Goal: Check status: Check status

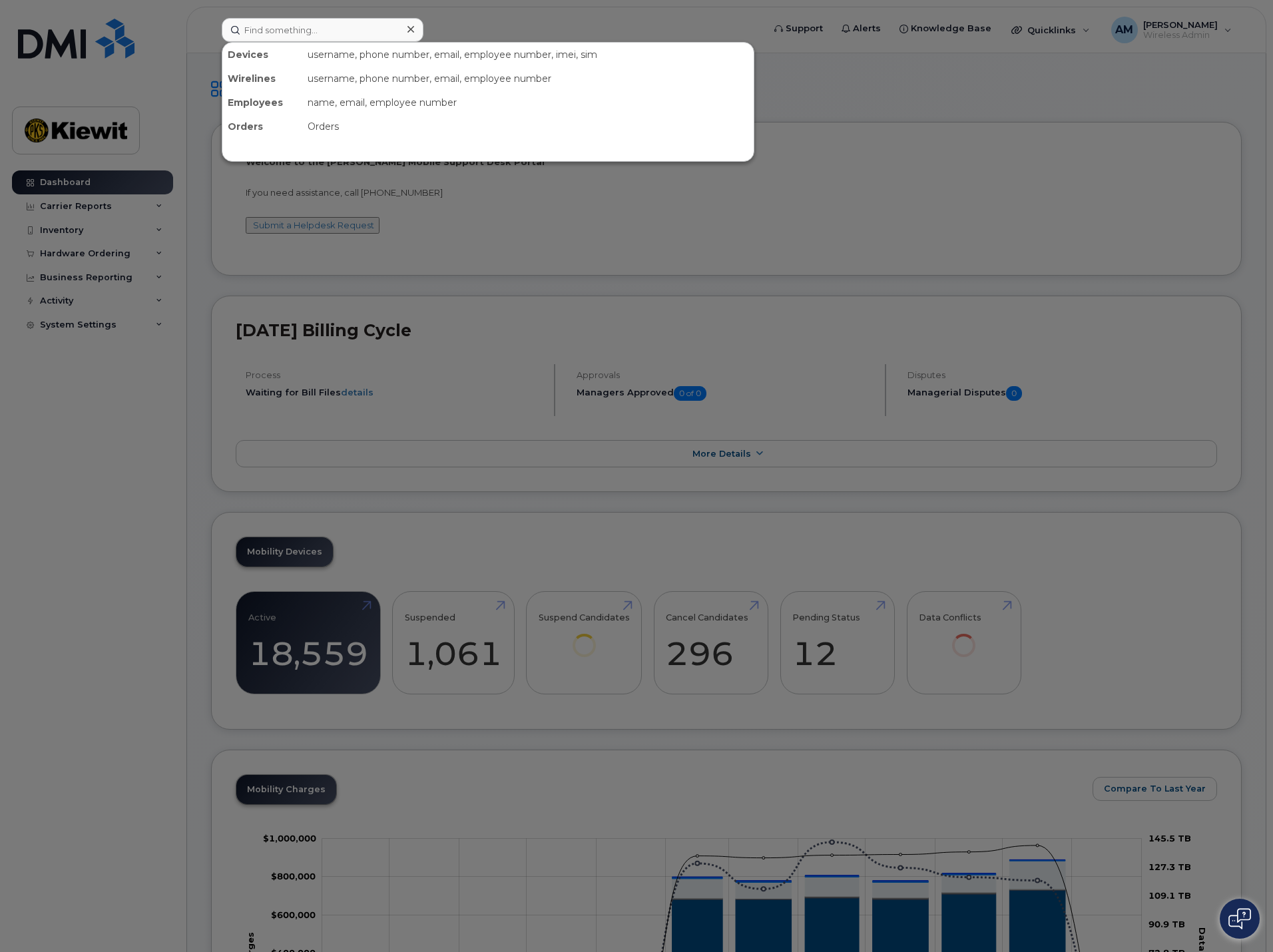
click at [278, 32] on input at bounding box center [322, 30] width 202 height 24
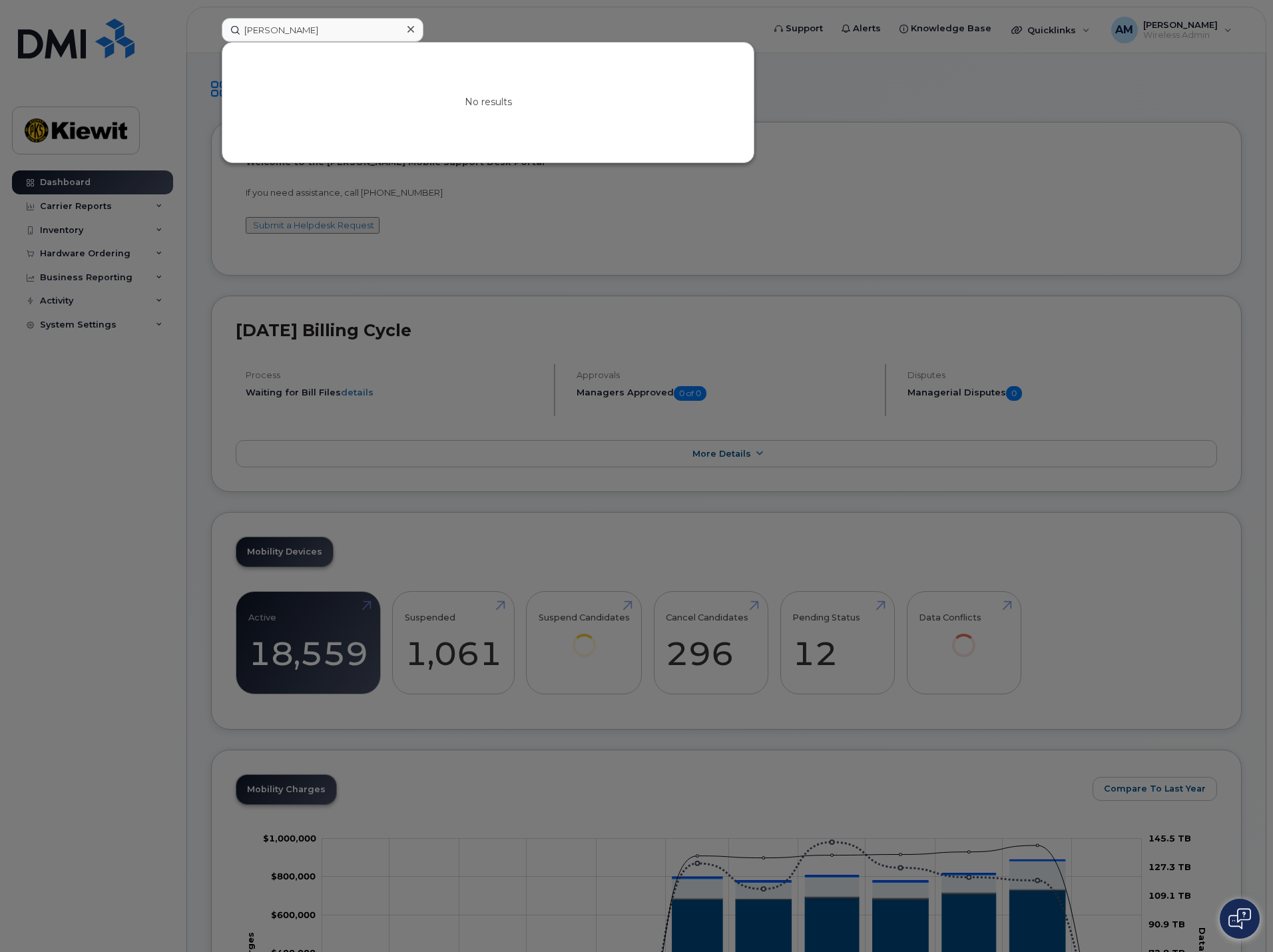
type input "isabella roesler"
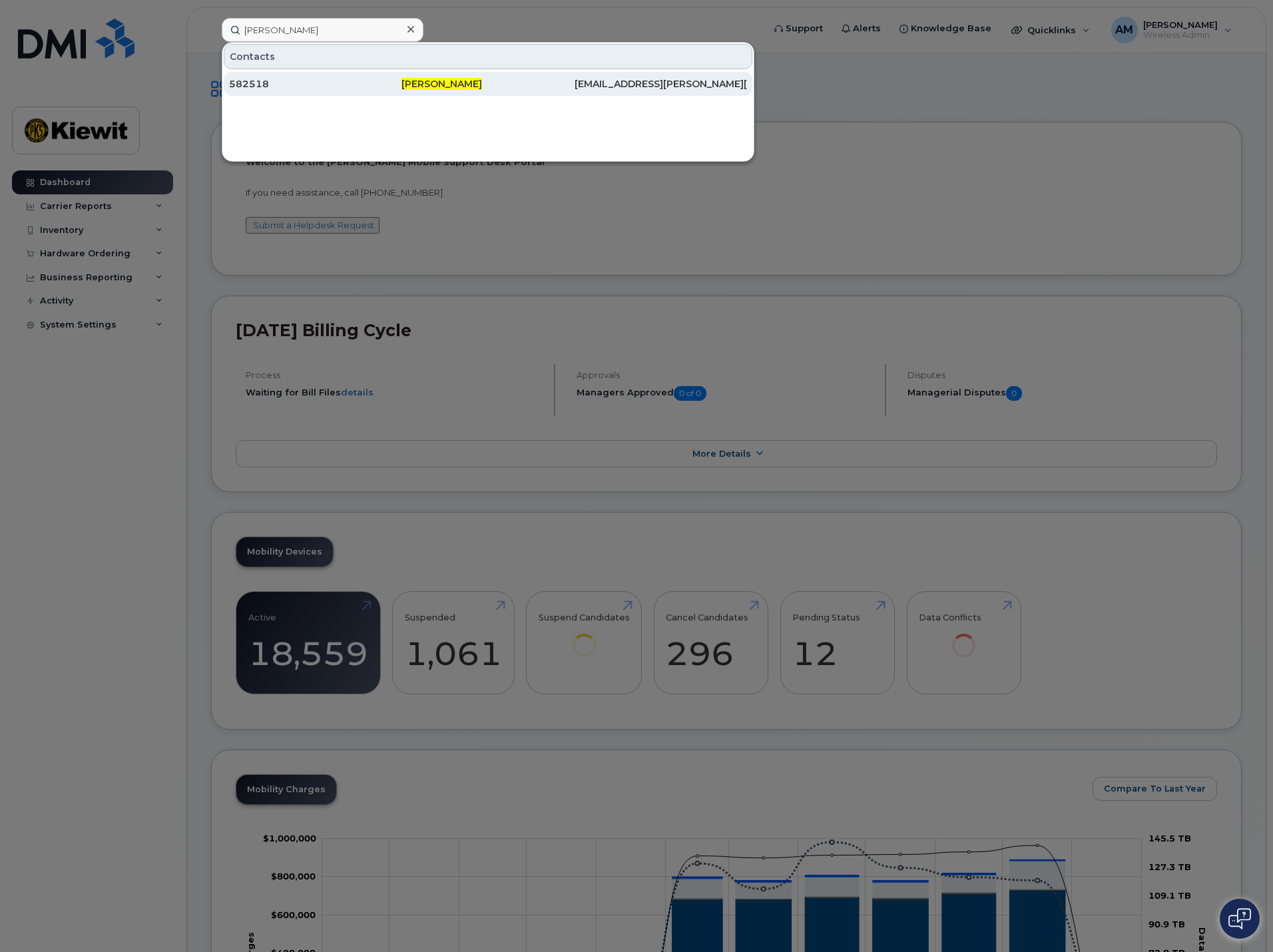
click at [315, 85] on div "582518" at bounding box center [315, 84] width 172 height 14
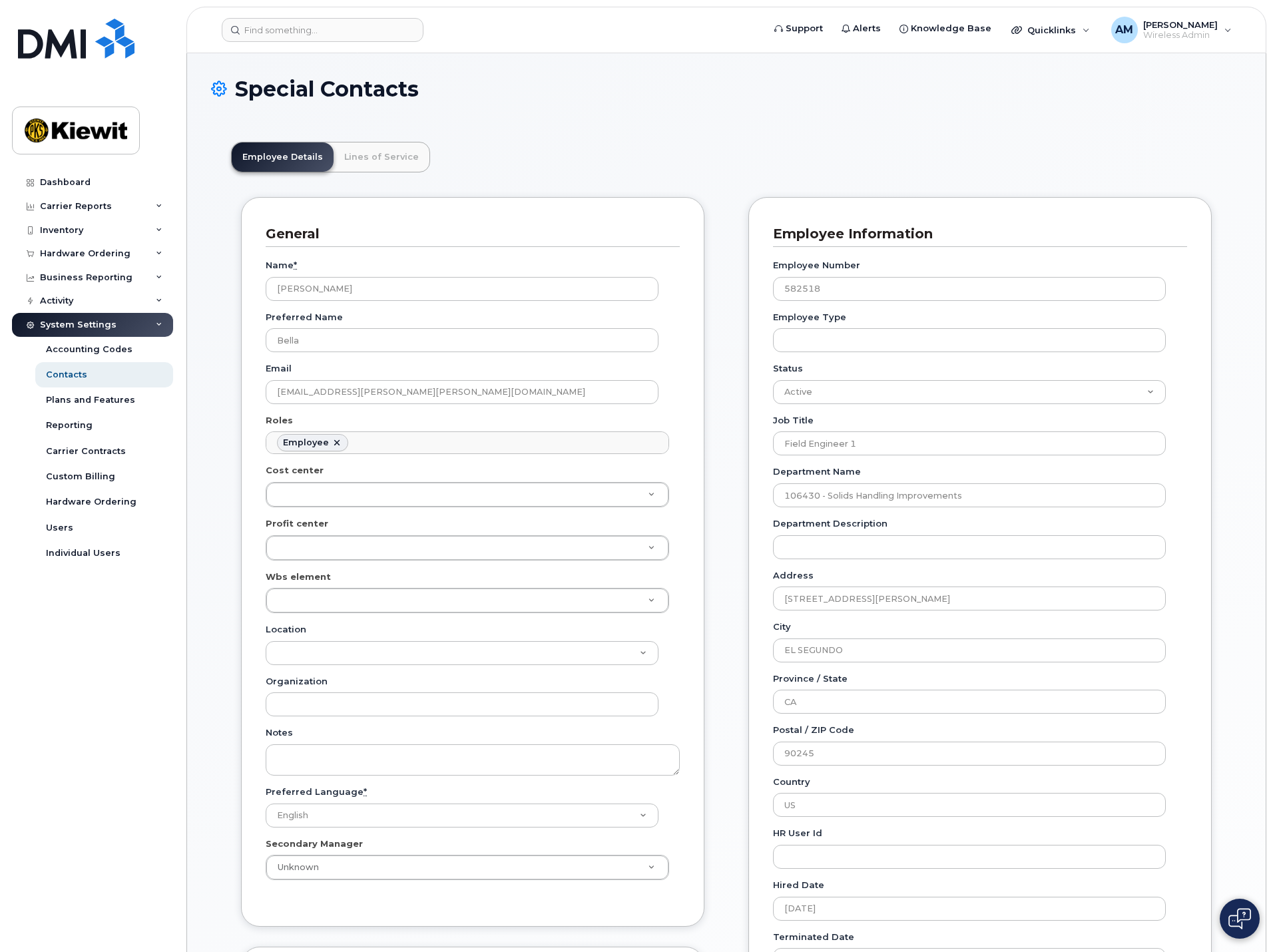
scroll to position [39, 0]
click at [372, 155] on link "Lines of Service" at bounding box center [382, 157] width 96 height 29
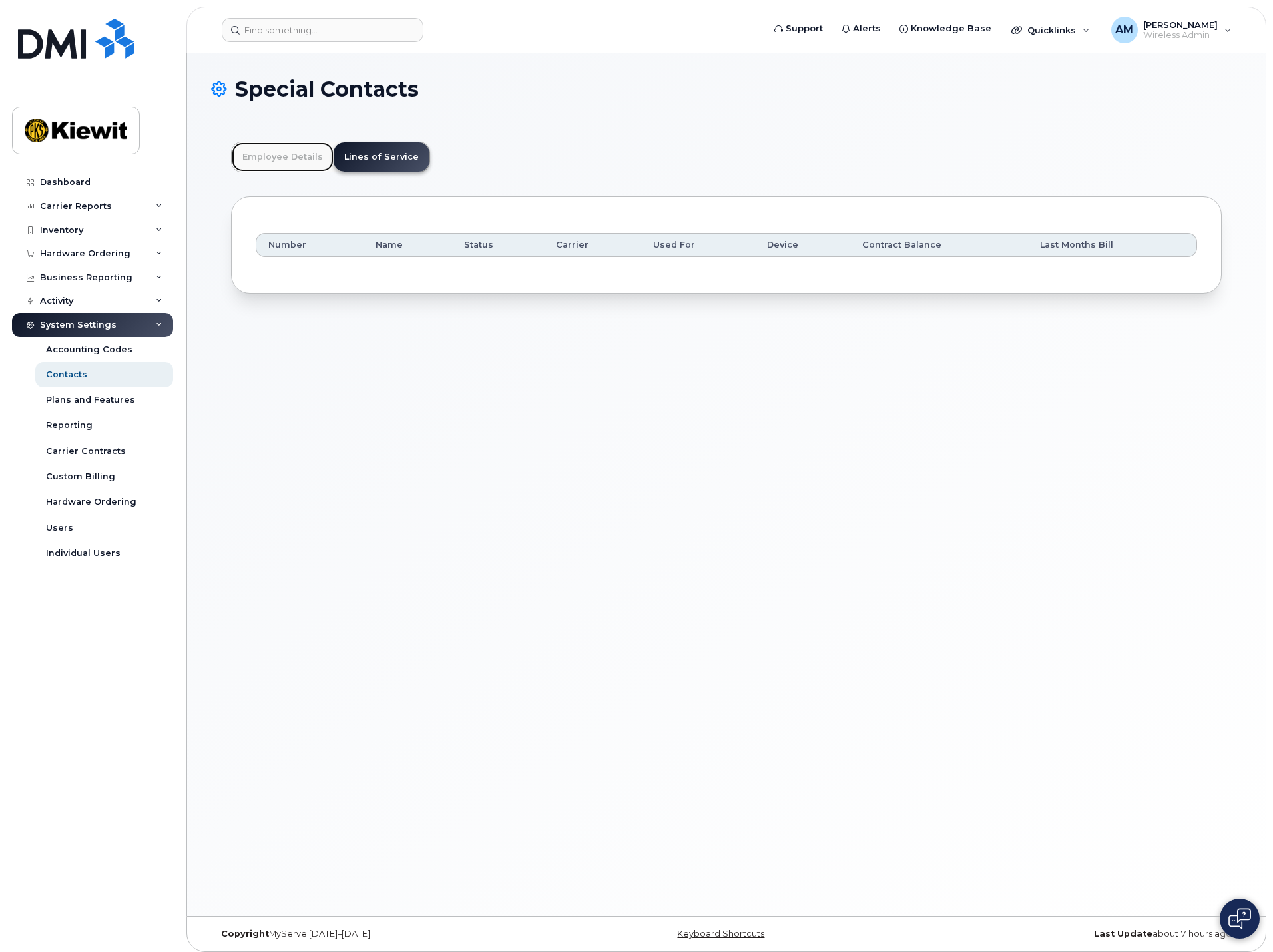
click at [284, 153] on link "Employee Details" at bounding box center [282, 157] width 102 height 29
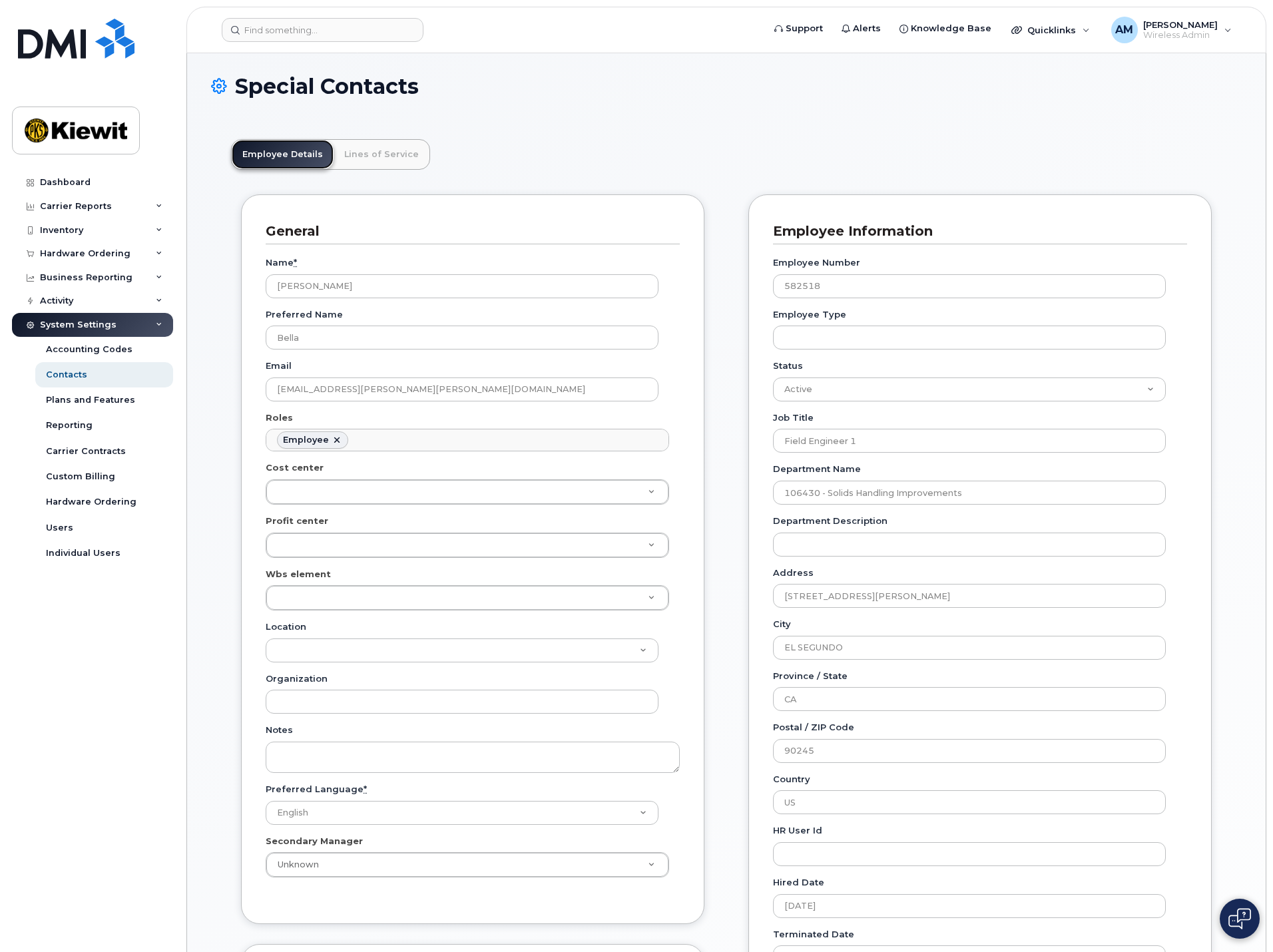
scroll to position [0, 0]
click at [375, 150] on link "Lines of Service" at bounding box center [382, 157] width 96 height 29
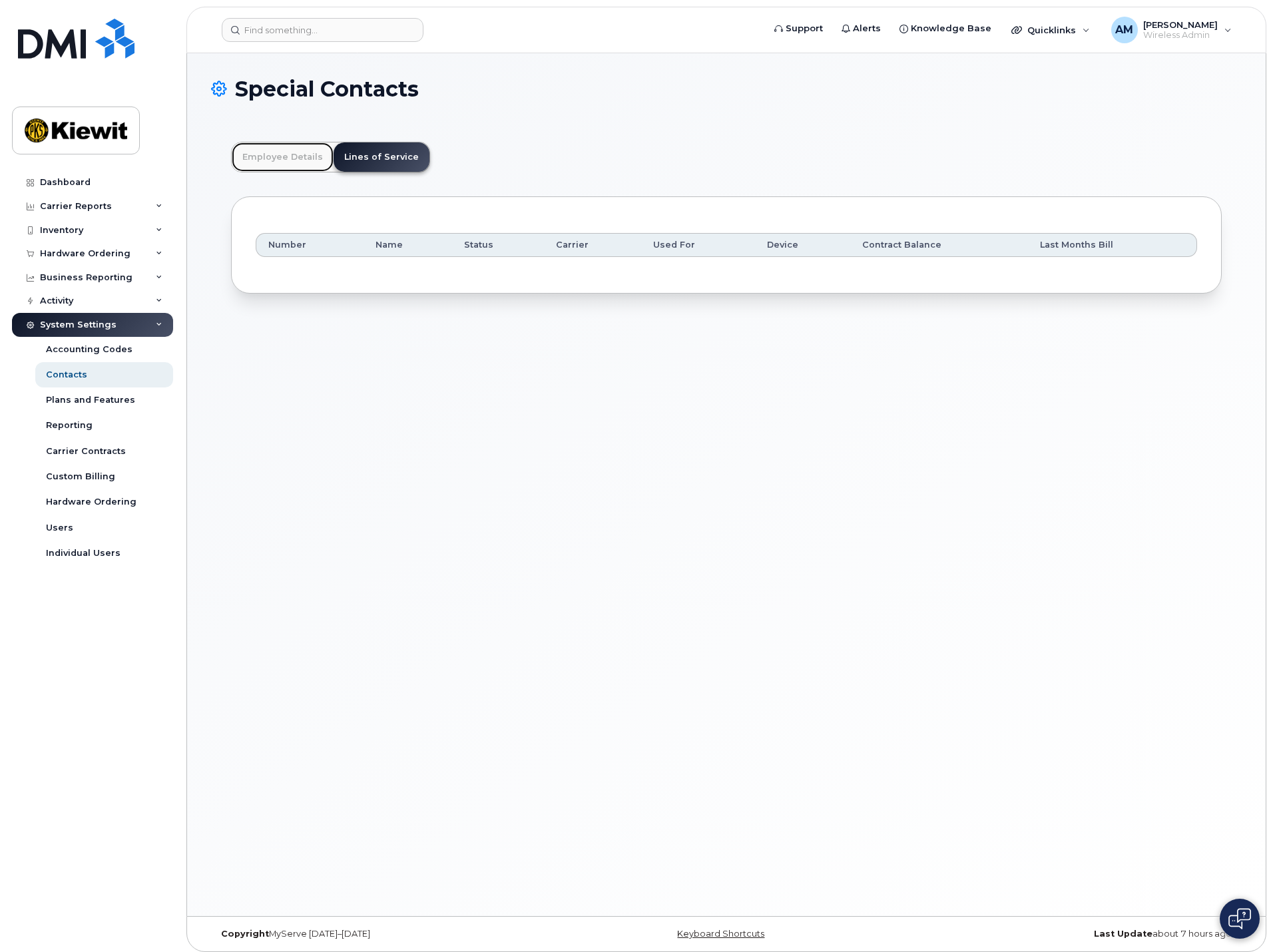
click at [272, 157] on link "Employee Details" at bounding box center [282, 157] width 102 height 29
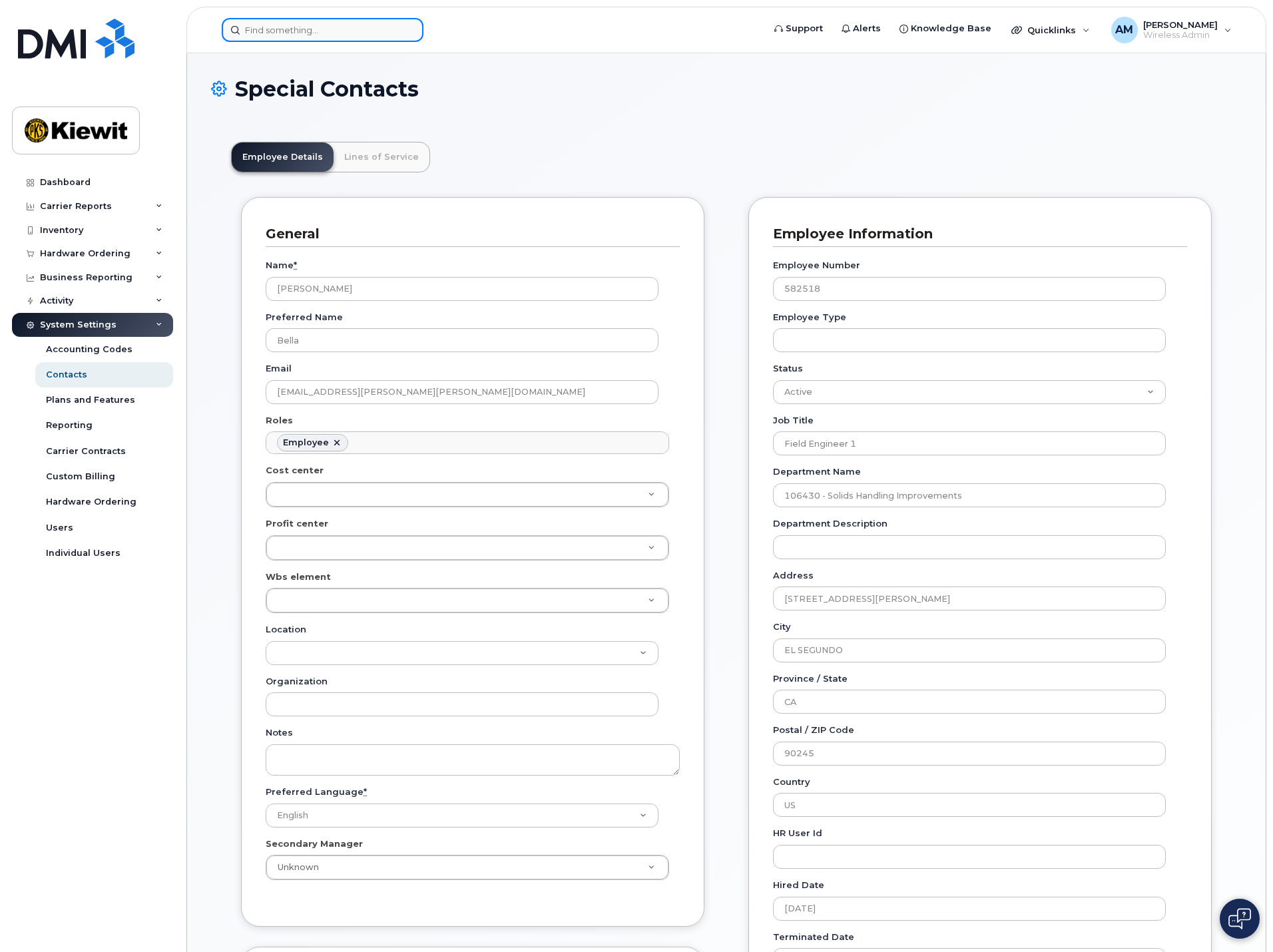
click at [373, 32] on input at bounding box center [322, 30] width 202 height 24
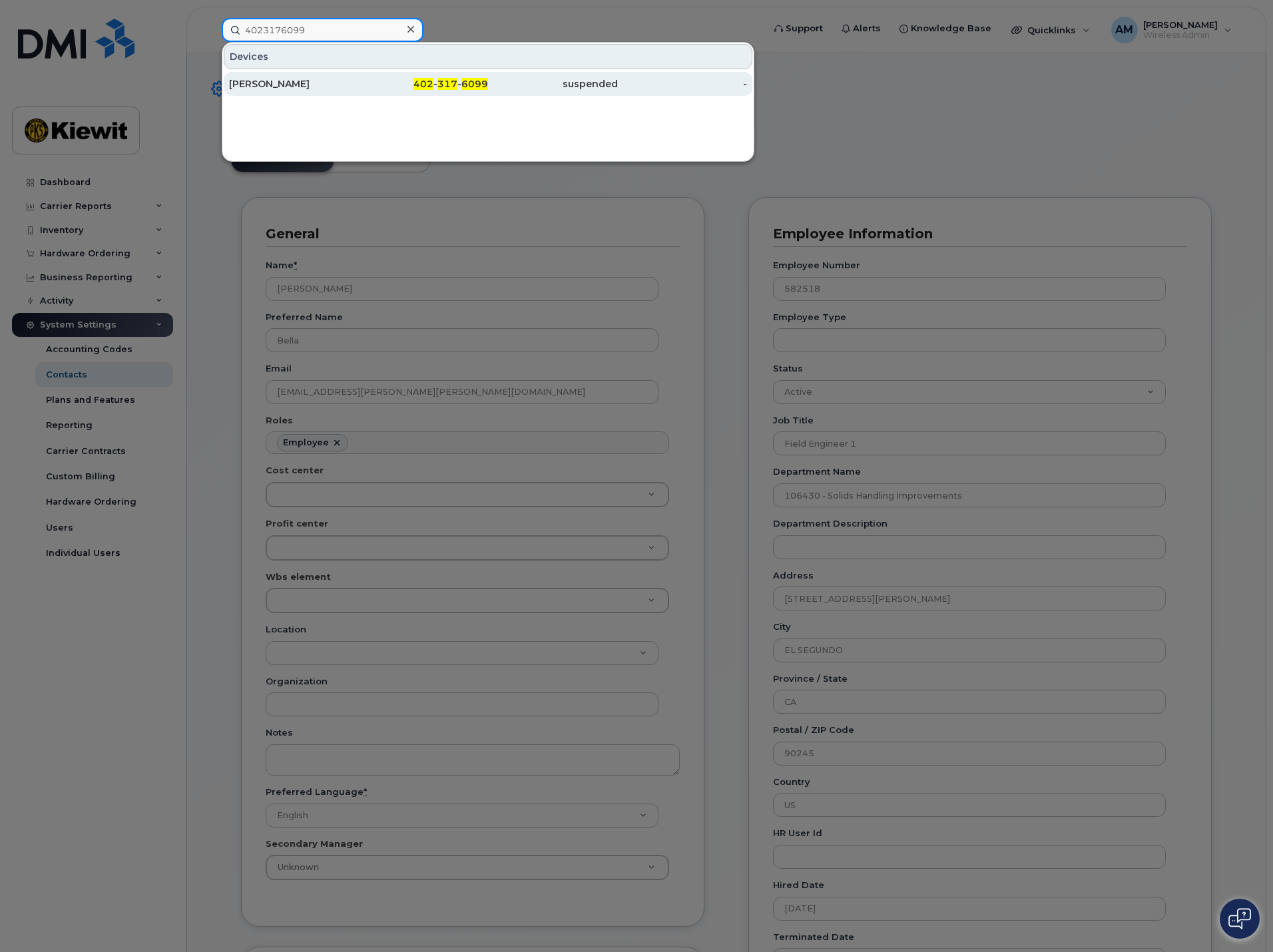
type input "4023176099"
click at [346, 87] on div "[PERSON_NAME]" at bounding box center [294, 84] width 130 height 14
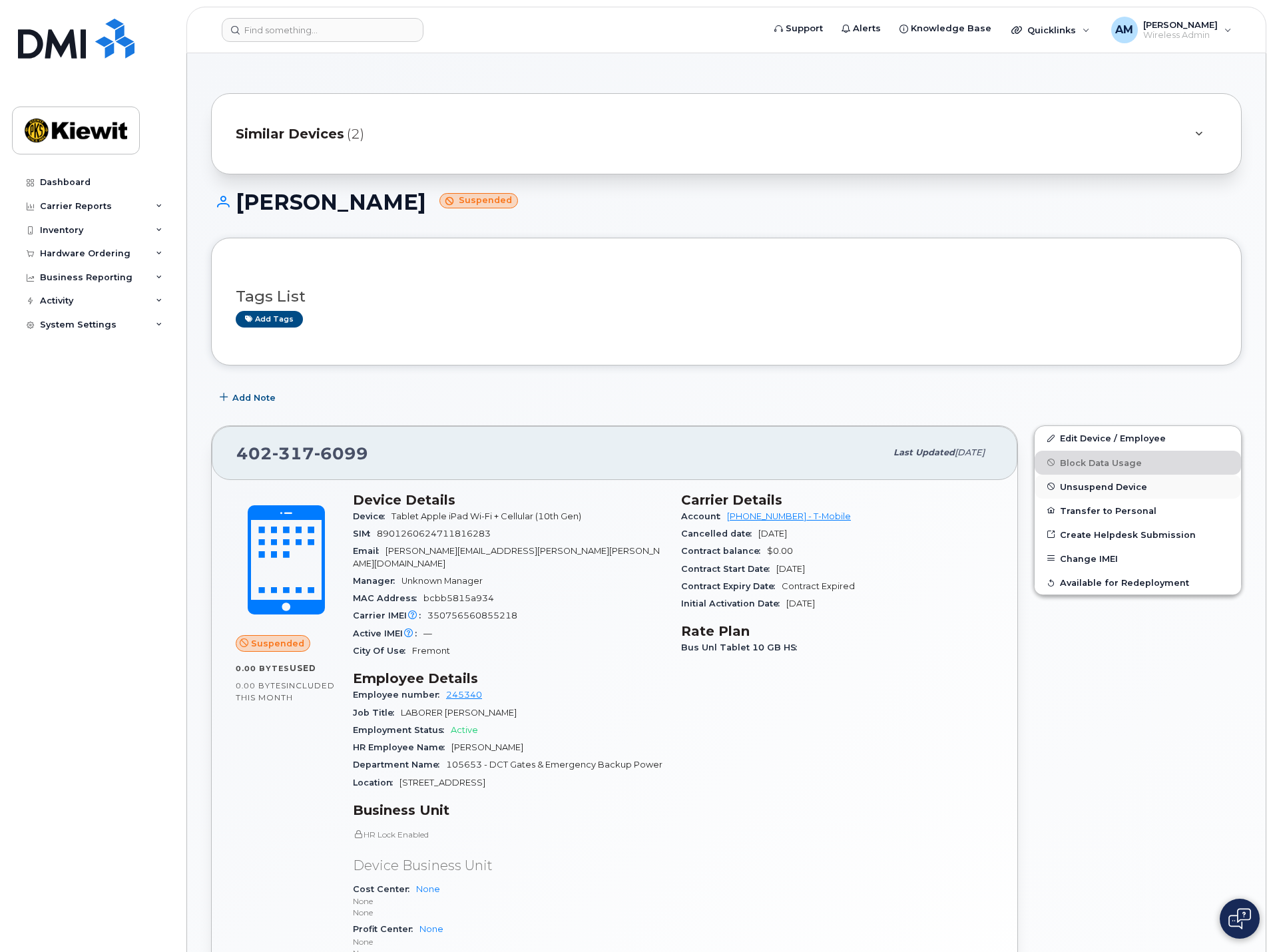
click at [1091, 485] on span "Unsuspend Device" at bounding box center [1103, 486] width 87 height 10
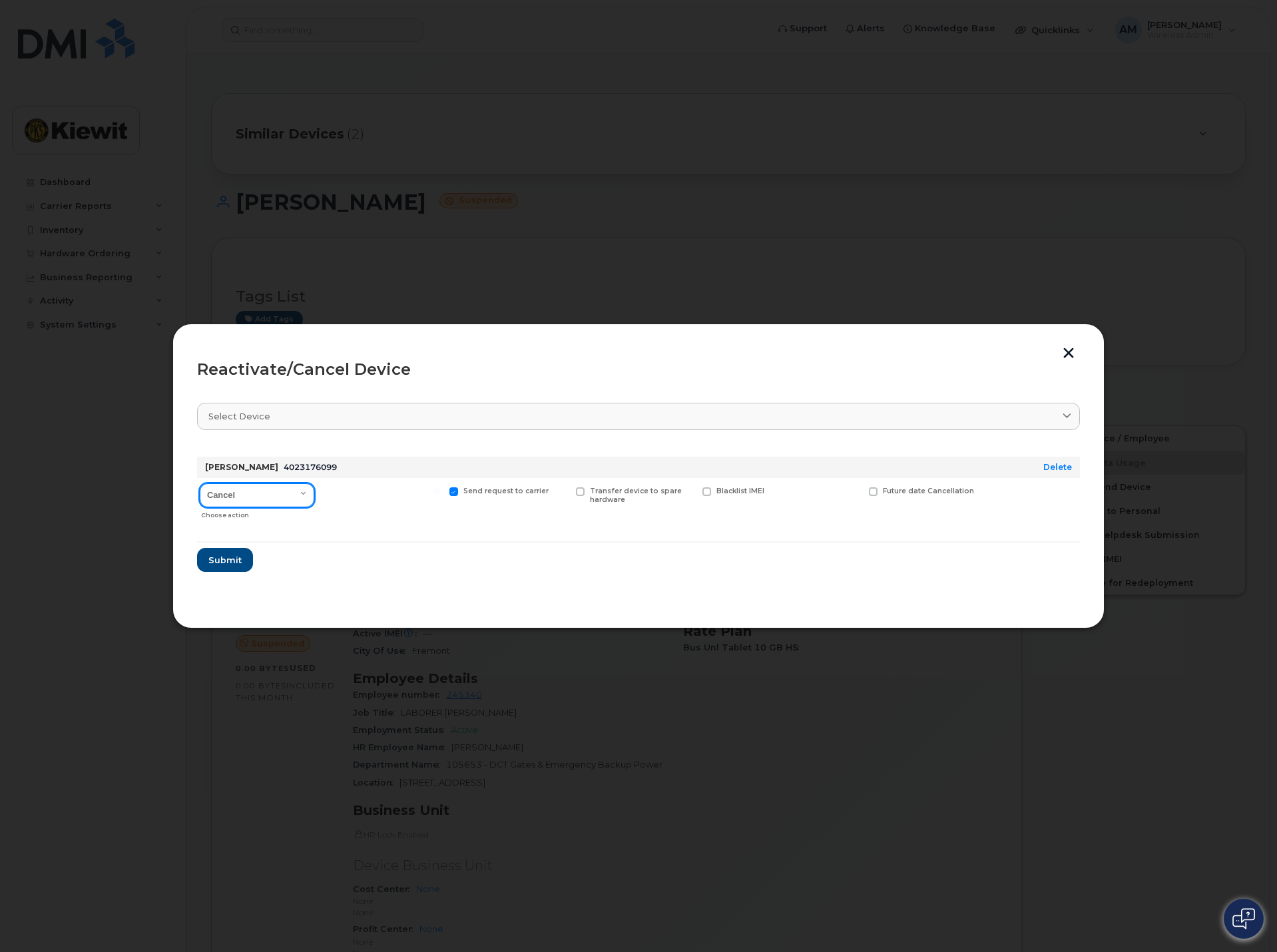
click at [276, 496] on select "Cancel Reactivate" at bounding box center [257, 495] width 115 height 24
select select "[object Object]"
click at [200, 483] on select "Cancel Reactivate" at bounding box center [257, 495] width 115 height 24
click at [229, 555] on span "Submit" at bounding box center [224, 560] width 33 height 13
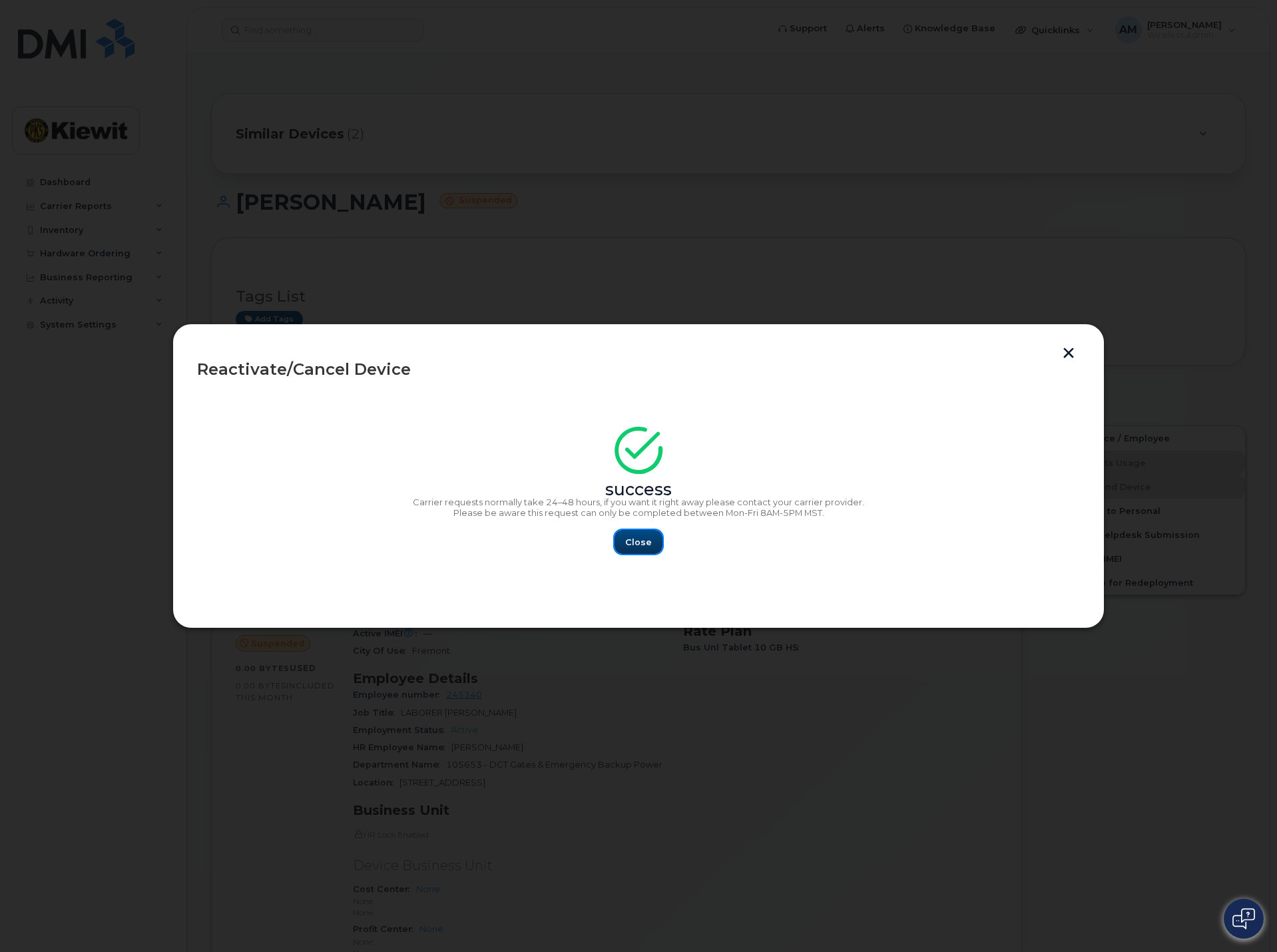
click at [634, 543] on span "Close" at bounding box center [638, 542] width 26 height 13
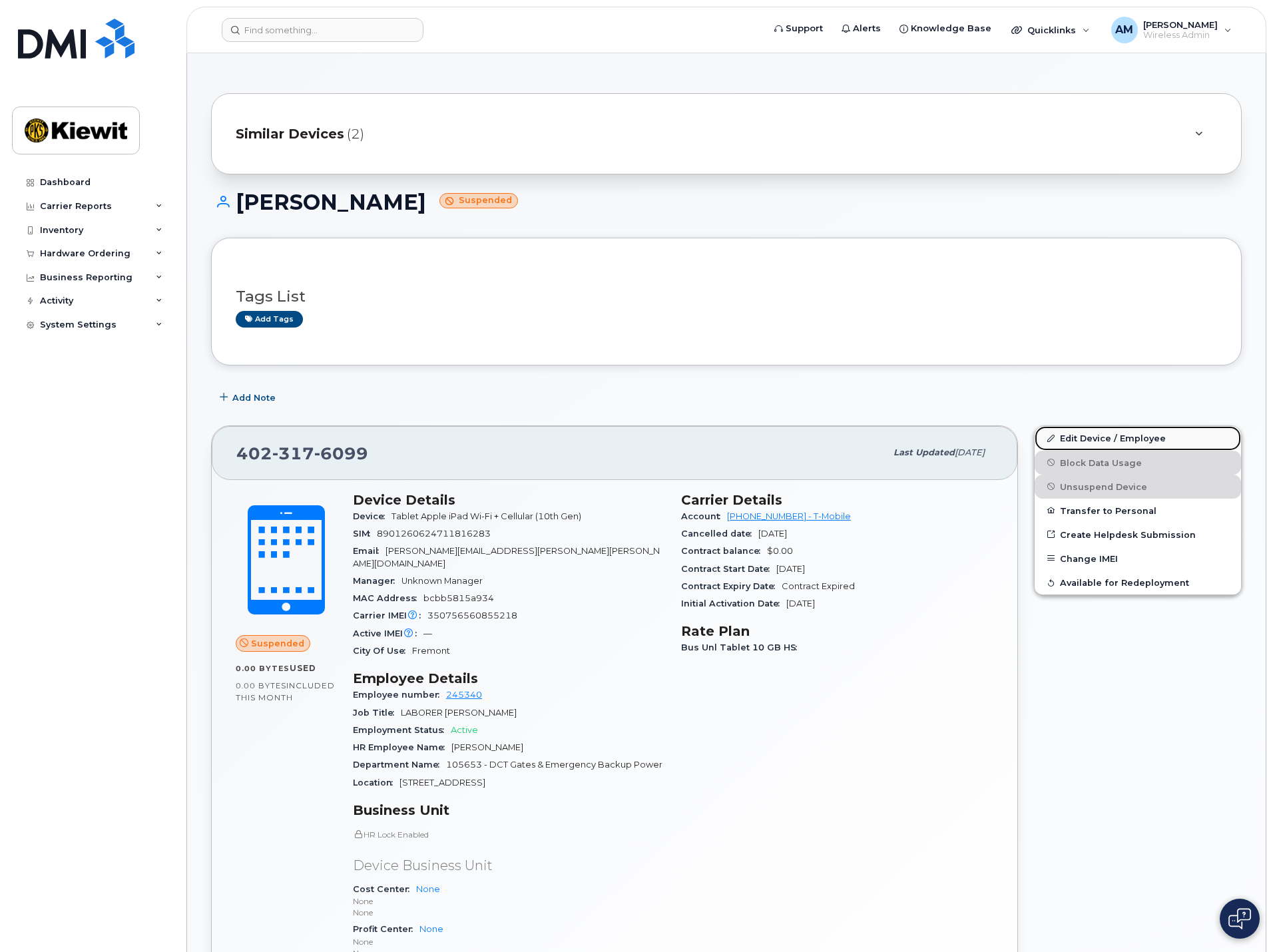
click at [1116, 437] on link "Edit Device / Employee" at bounding box center [1138, 438] width 207 height 24
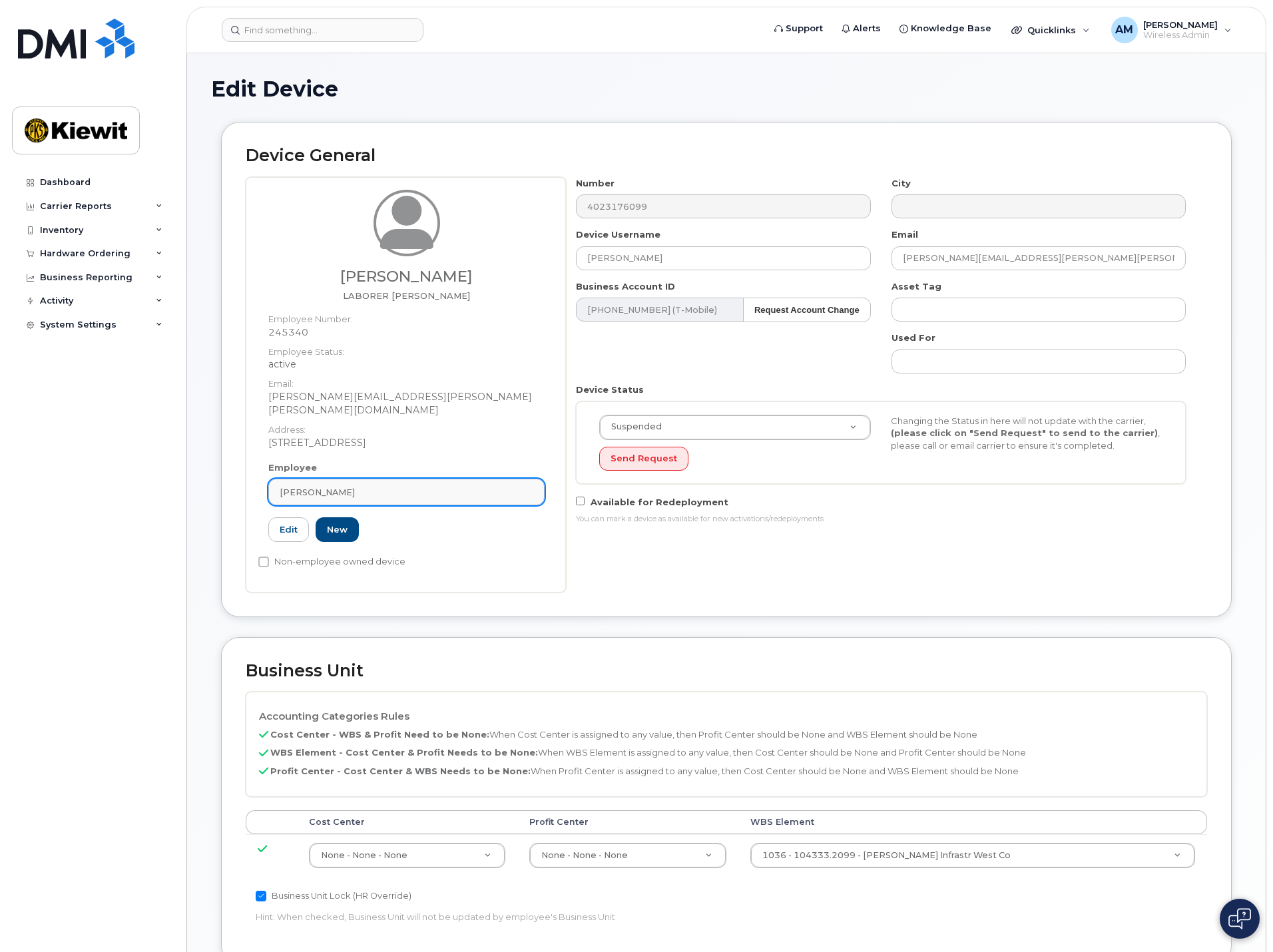
click at [383, 486] on div "[PERSON_NAME]" at bounding box center [407, 492] width 254 height 13
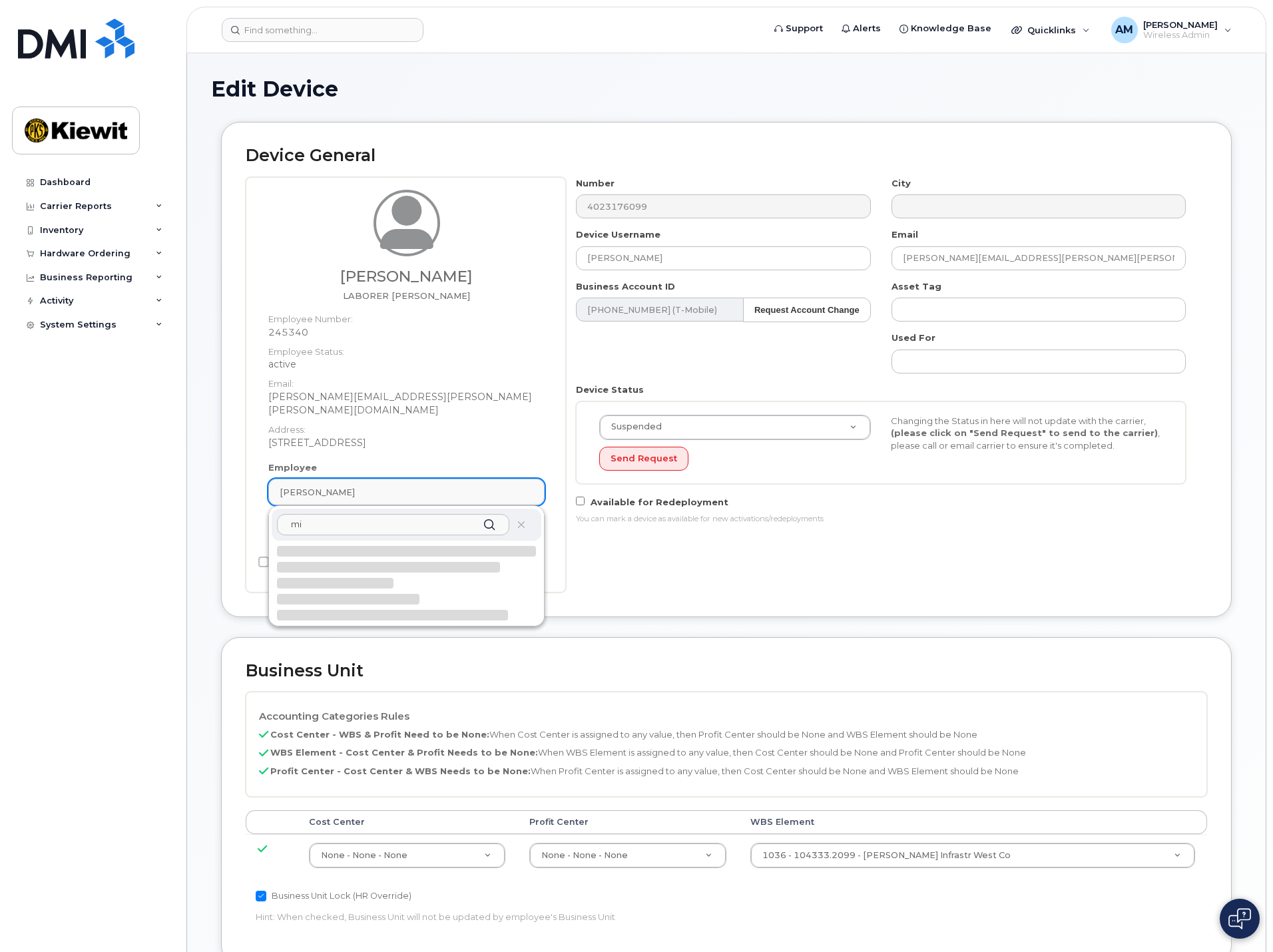
type input "m"
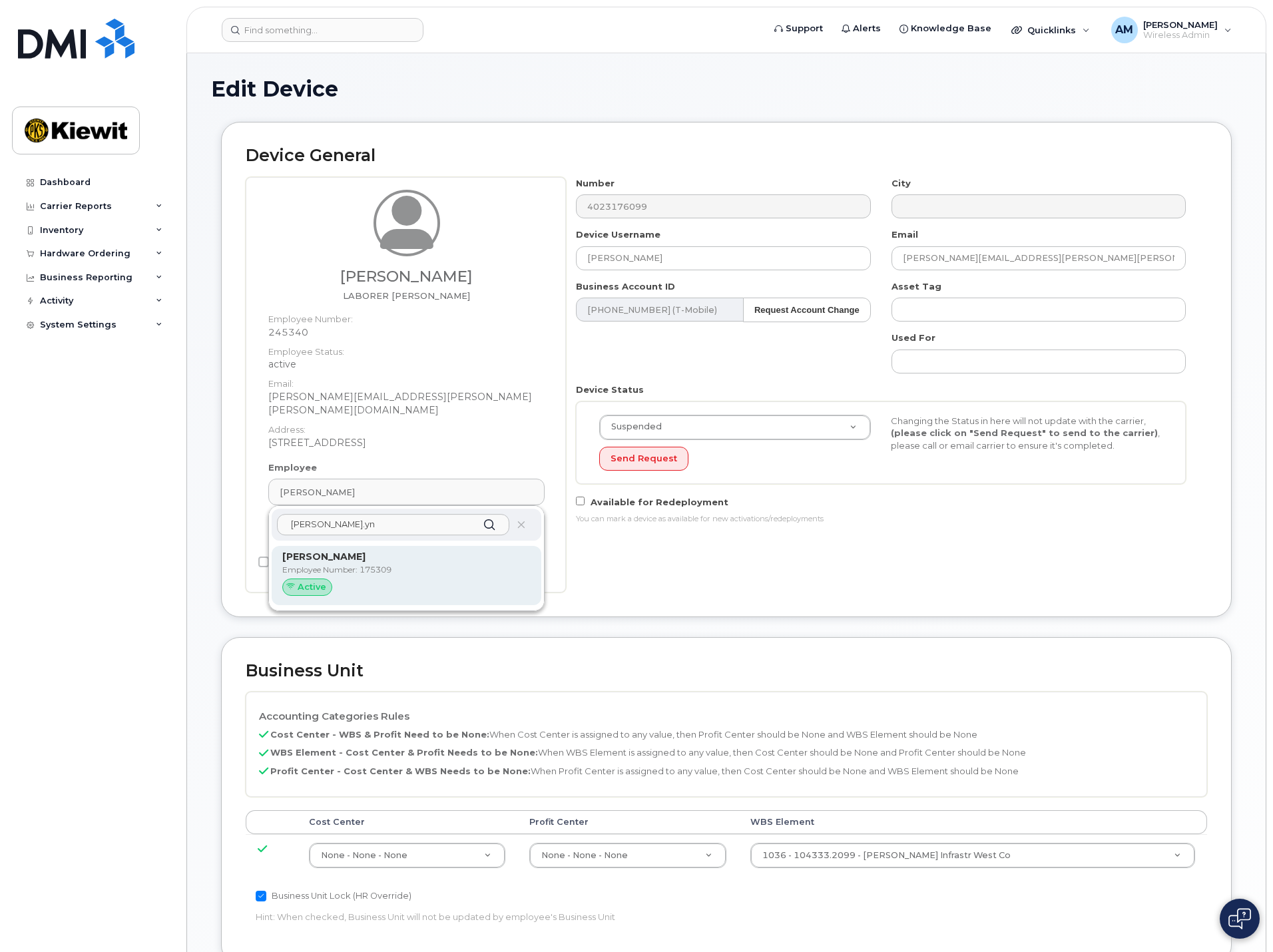
type input "michael.yn"
click at [373, 579] on div "Active" at bounding box center [407, 587] width 249 height 18
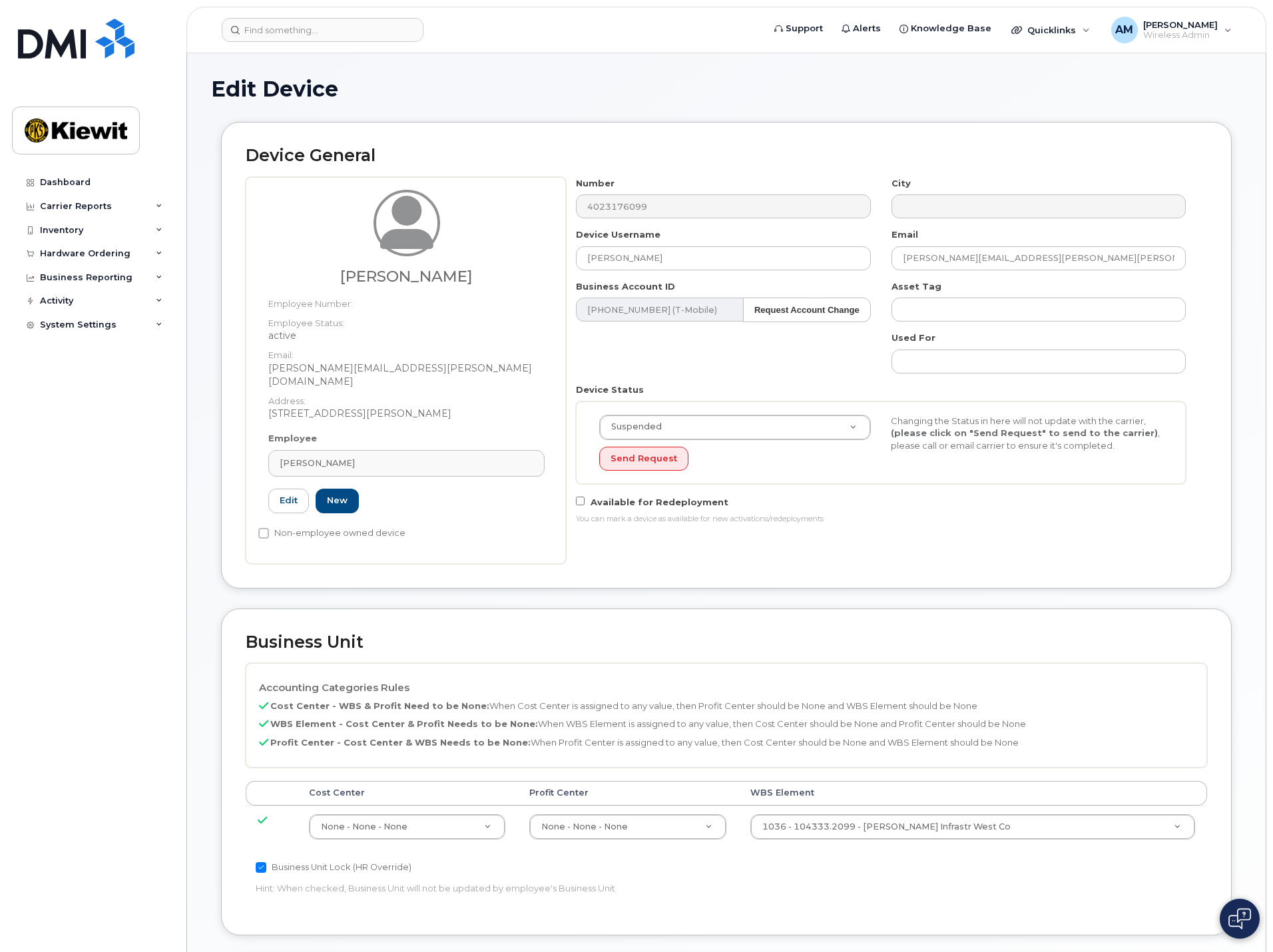
type input "175309"
type input "[PERSON_NAME]"
type input "[PERSON_NAME][EMAIL_ADDRESS][PERSON_NAME][DOMAIN_NAME]"
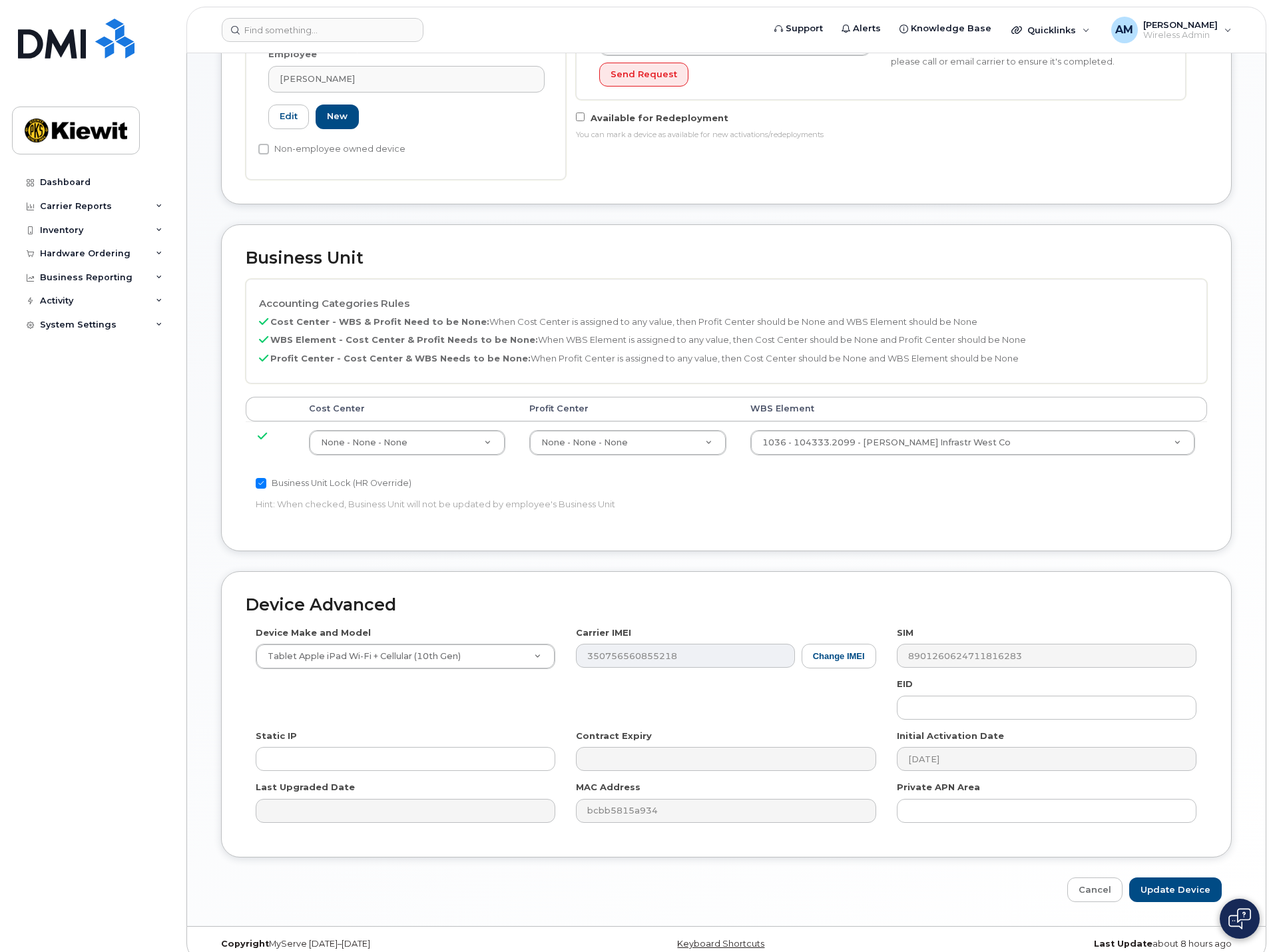
scroll to position [388, 0]
click at [1178, 874] on input "Update Device" at bounding box center [1175, 886] width 93 height 24
type input "Saving..."
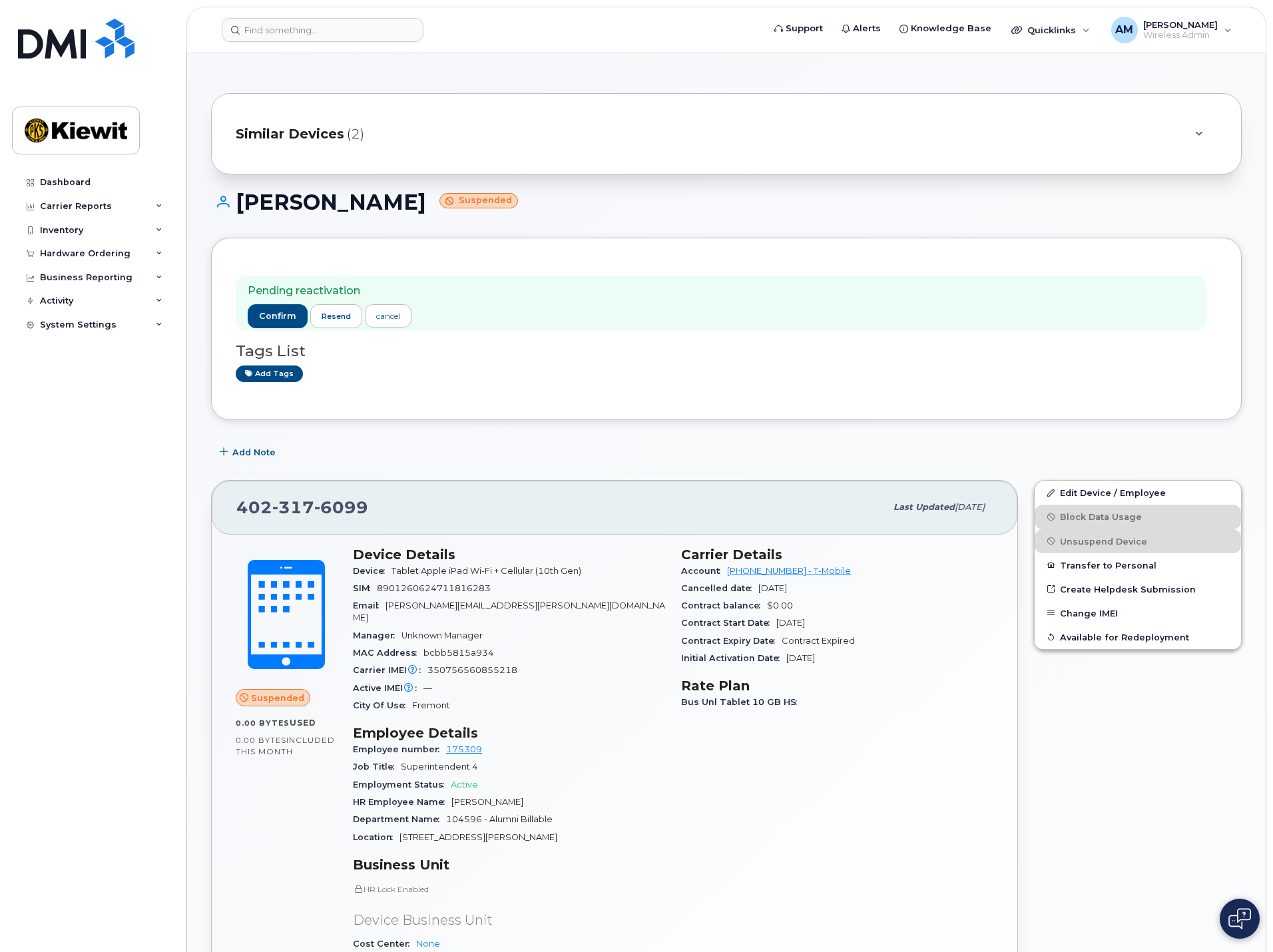
click at [99, 252] on div "Hardware Ordering" at bounding box center [85, 254] width 90 height 11
click at [67, 302] on div "Orders" at bounding box center [62, 304] width 32 height 12
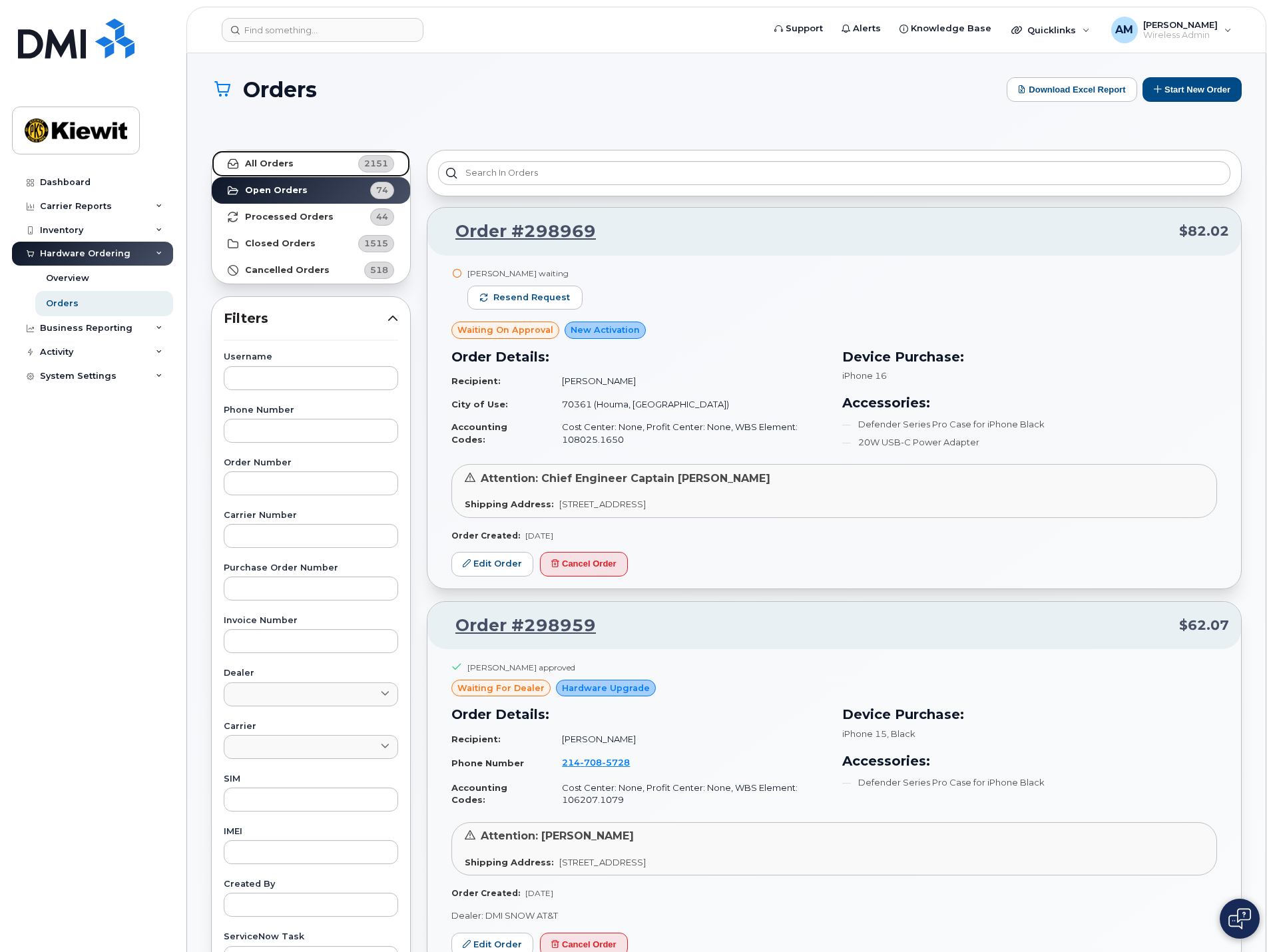
click at [281, 152] on link "All Orders 2151" at bounding box center [311, 163] width 199 height 26
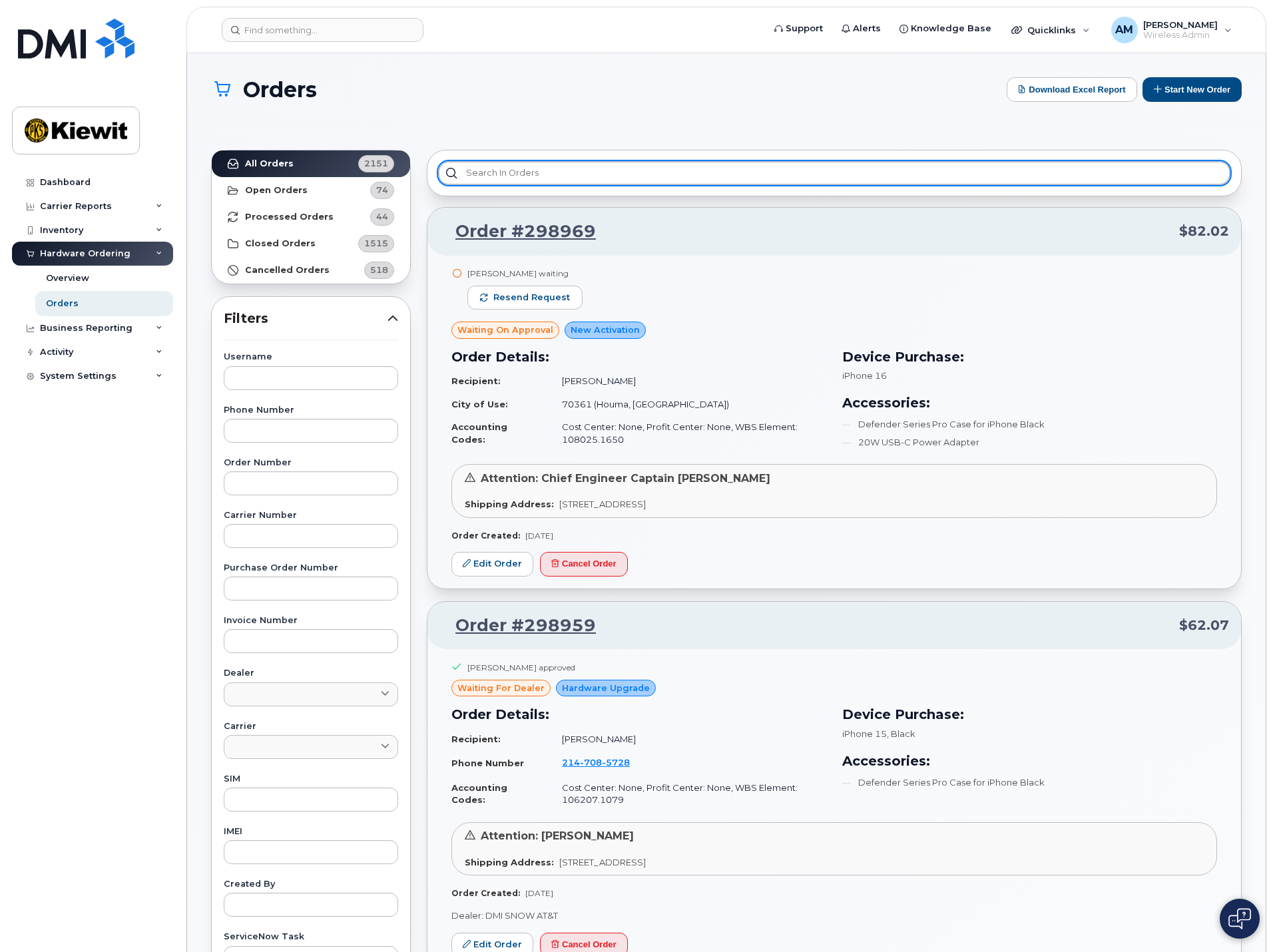
click at [584, 168] on input "text" at bounding box center [834, 173] width 792 height 24
type input "bella"
click at [586, 166] on input "bella" at bounding box center [834, 173] width 792 height 24
click at [577, 177] on input "bella" at bounding box center [834, 173] width 792 height 24
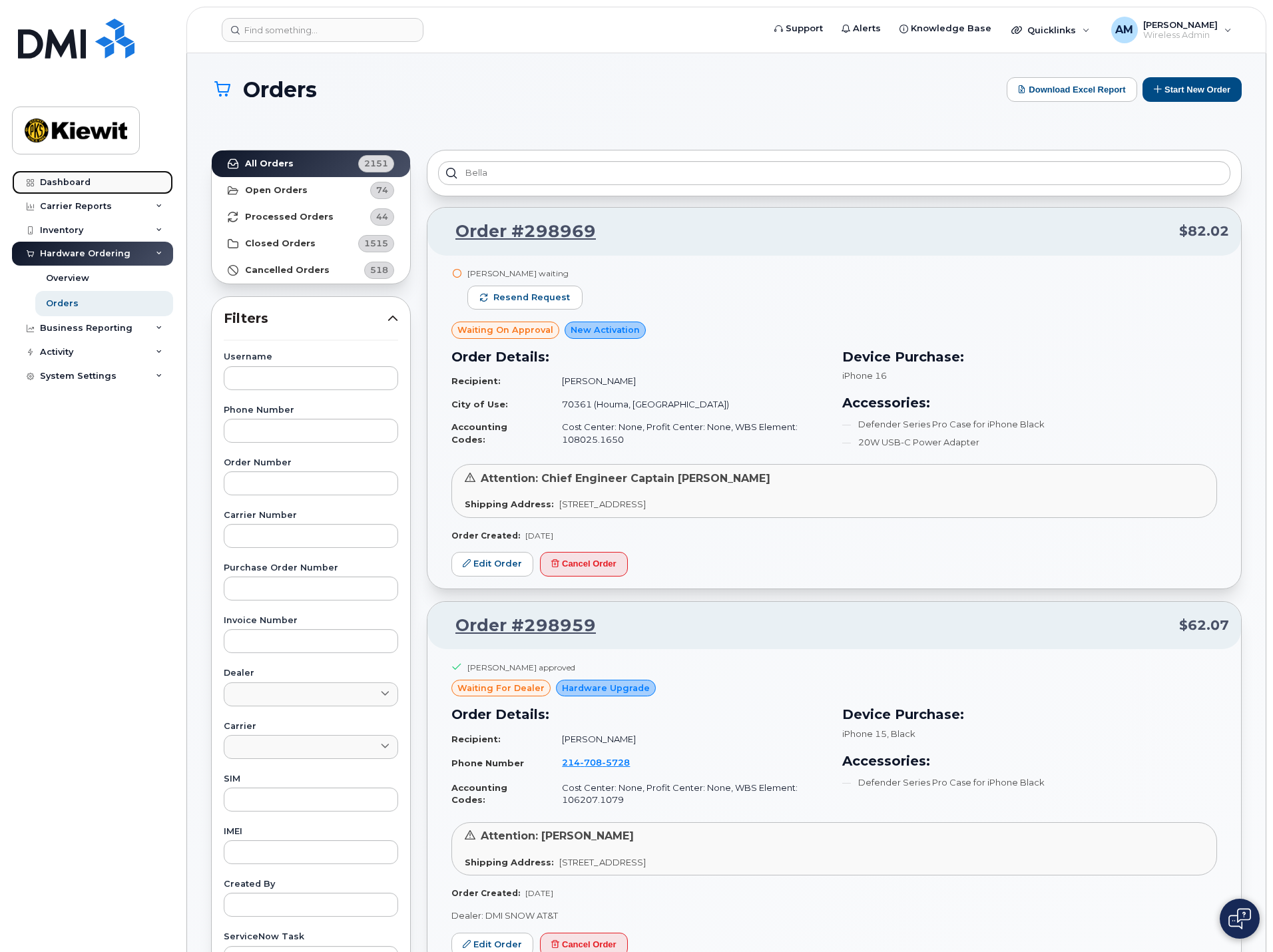
click at [86, 176] on link "Dashboard" at bounding box center [93, 182] width 161 height 24
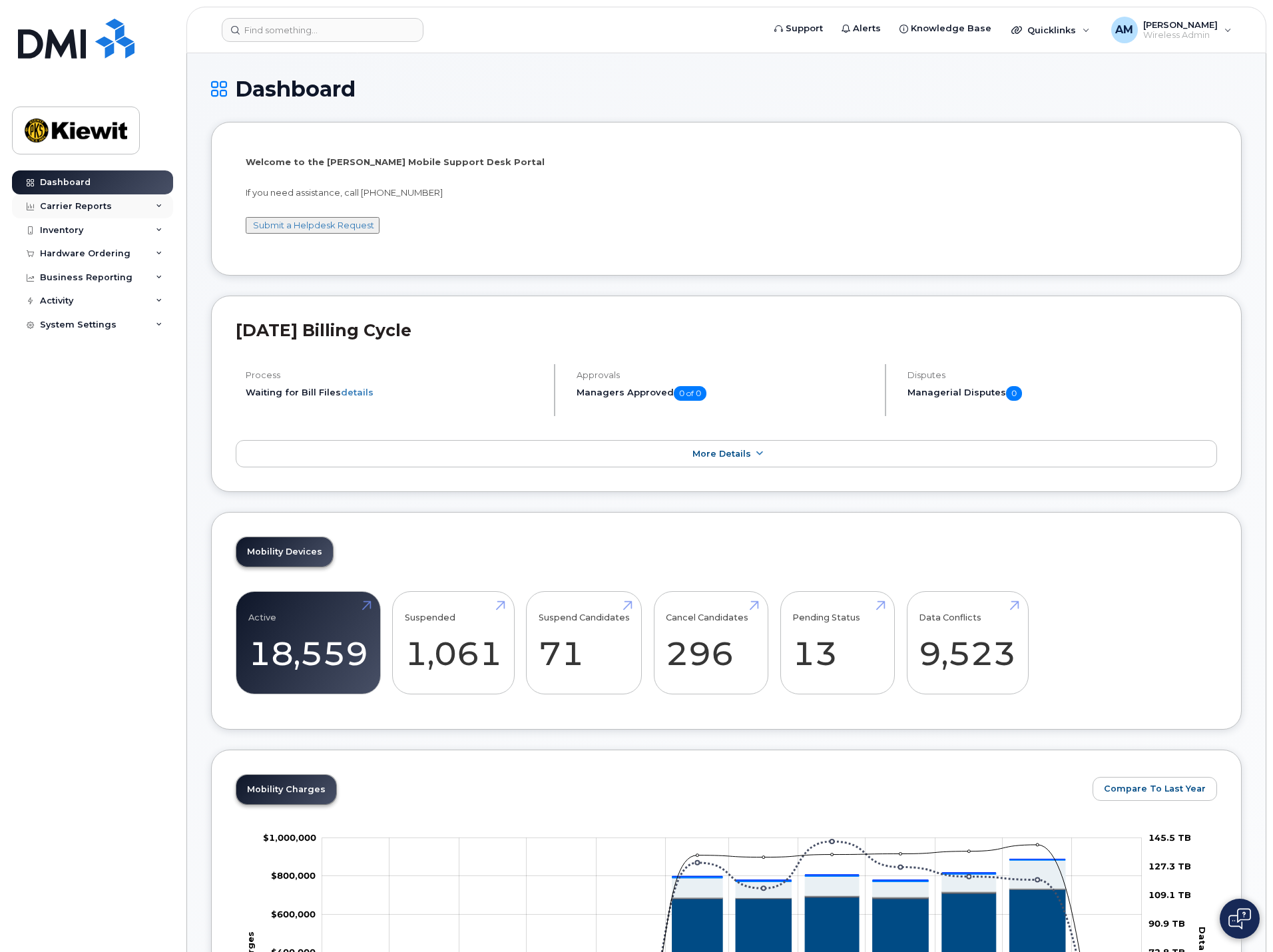
click at [93, 208] on div "Carrier Reports" at bounding box center [76, 207] width 72 height 11
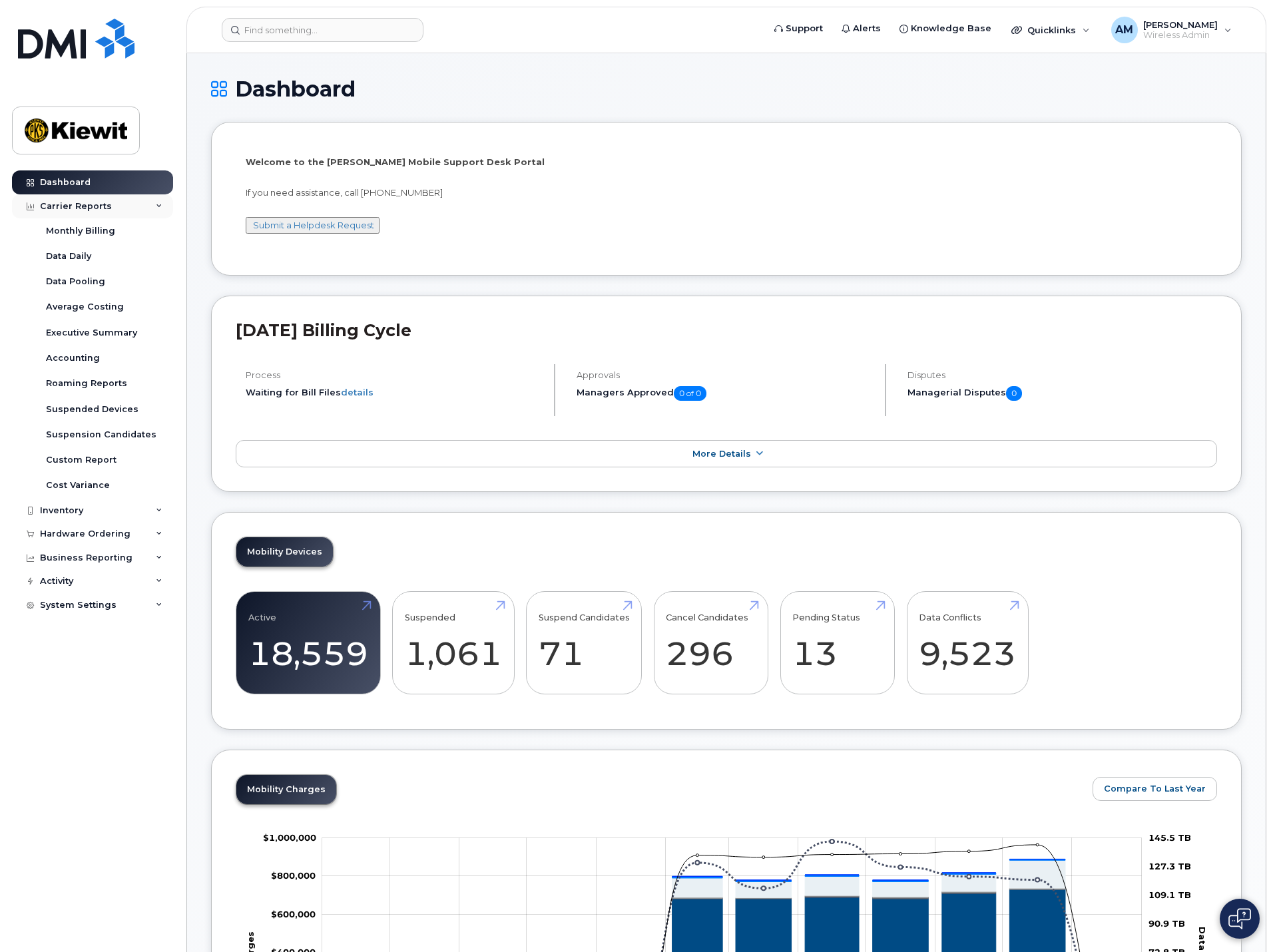
click at [93, 208] on div "Carrier Reports" at bounding box center [76, 207] width 72 height 11
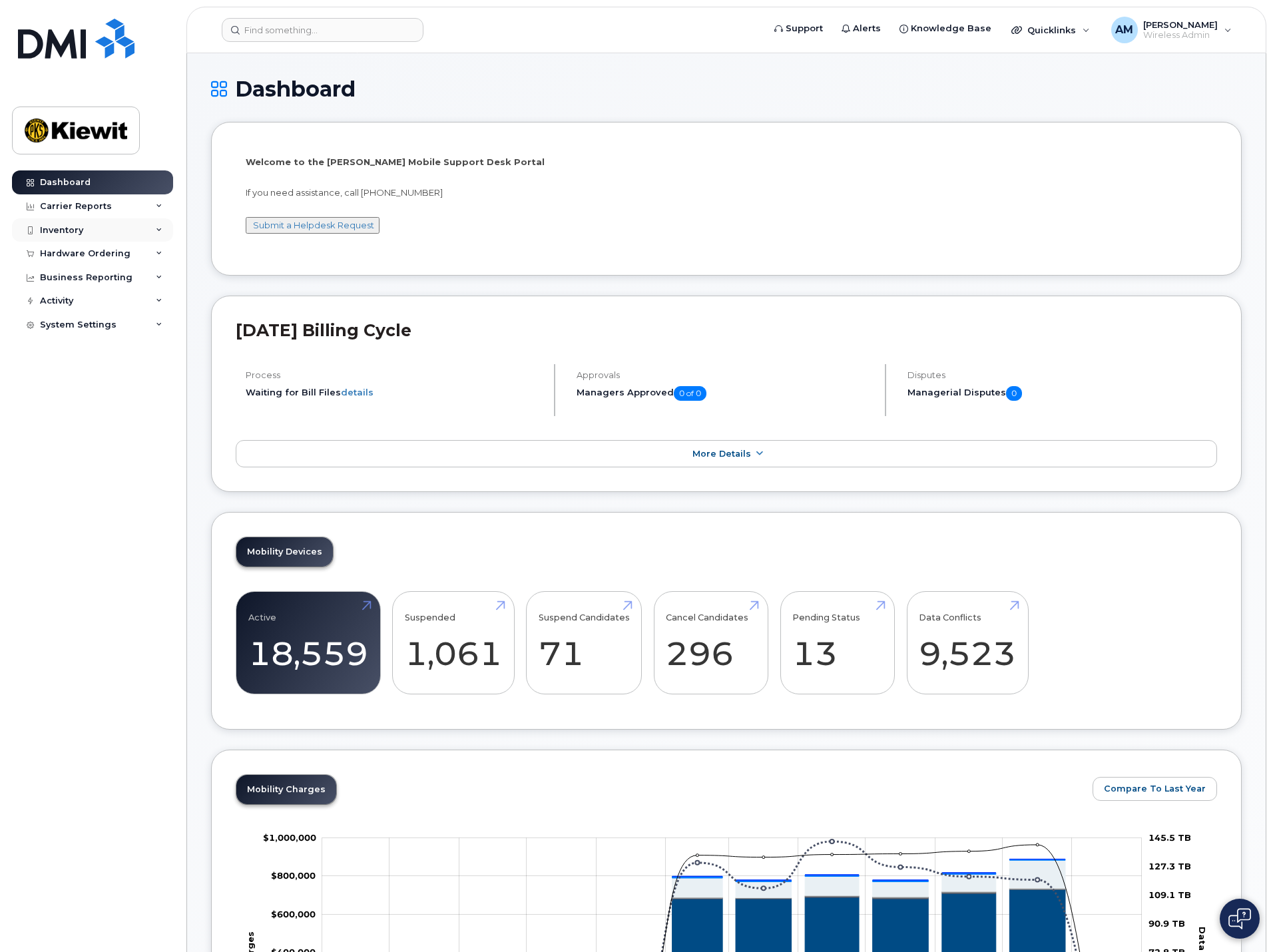
click at [86, 226] on div "Inventory" at bounding box center [93, 230] width 161 height 24
click at [78, 254] on div "Hardware Ordering" at bounding box center [85, 254] width 90 height 11
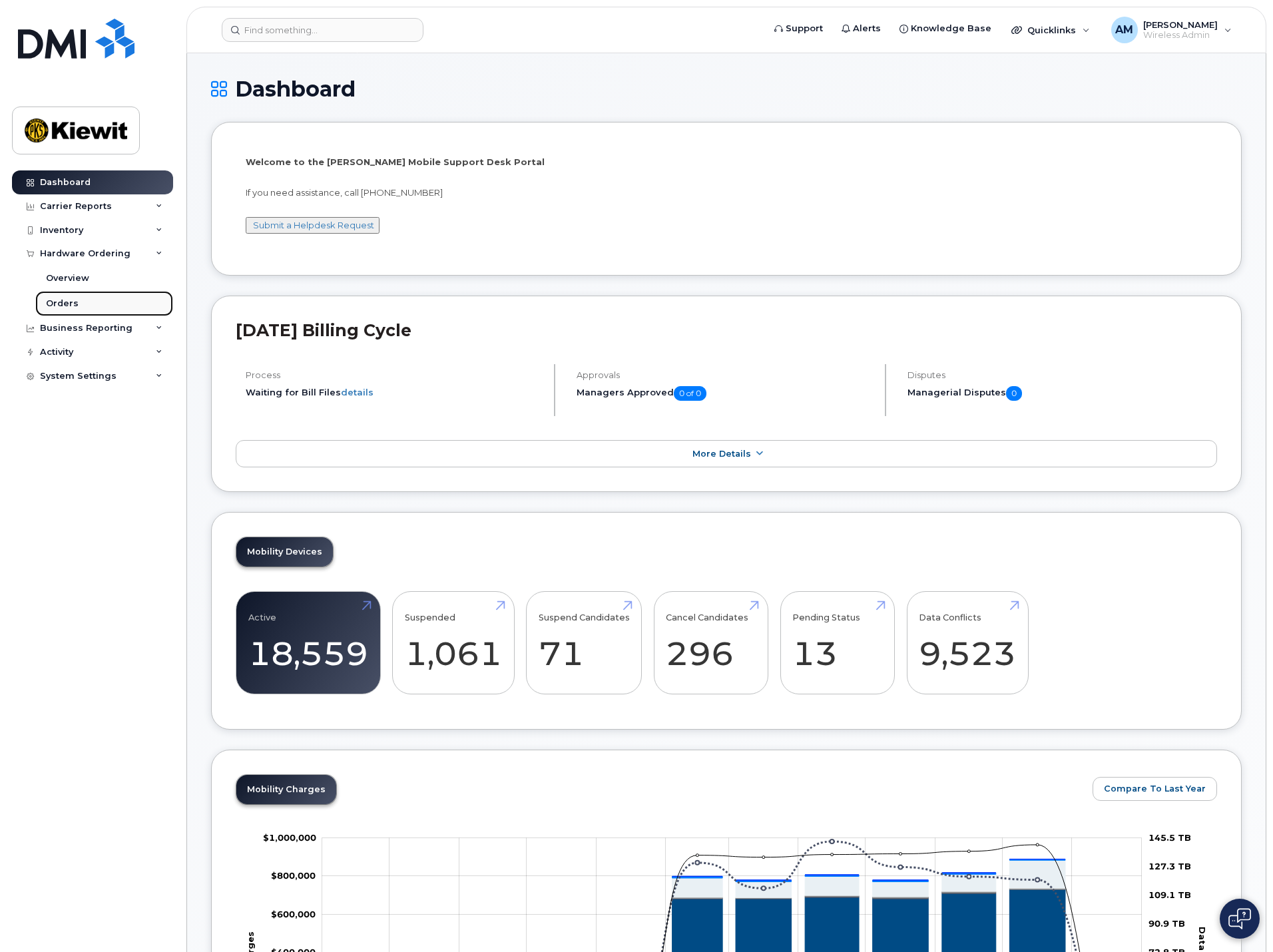
click at [63, 298] on div "Orders" at bounding box center [62, 304] width 32 height 12
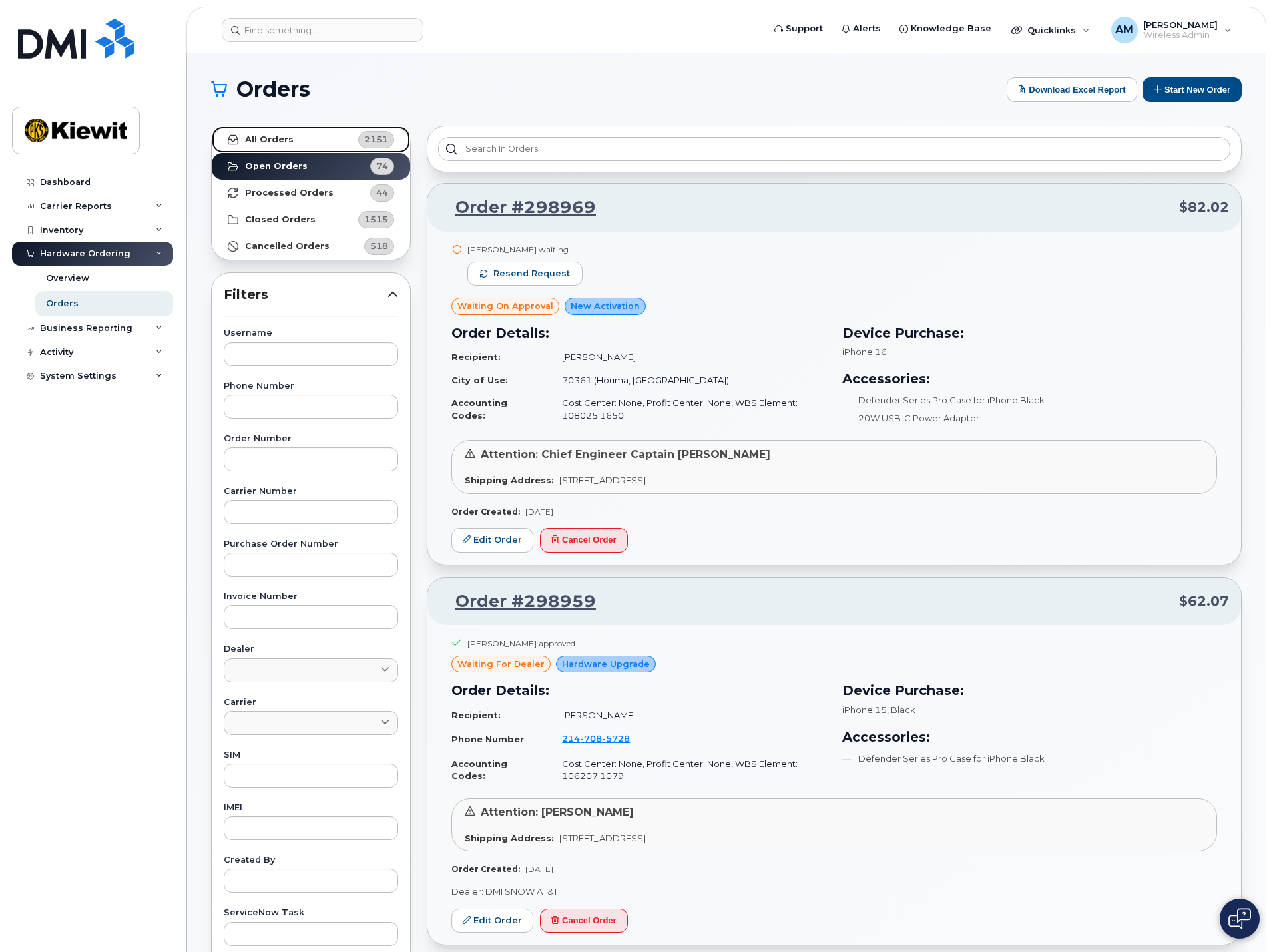
click at [274, 140] on strong "All Orders" at bounding box center [269, 140] width 49 height 11
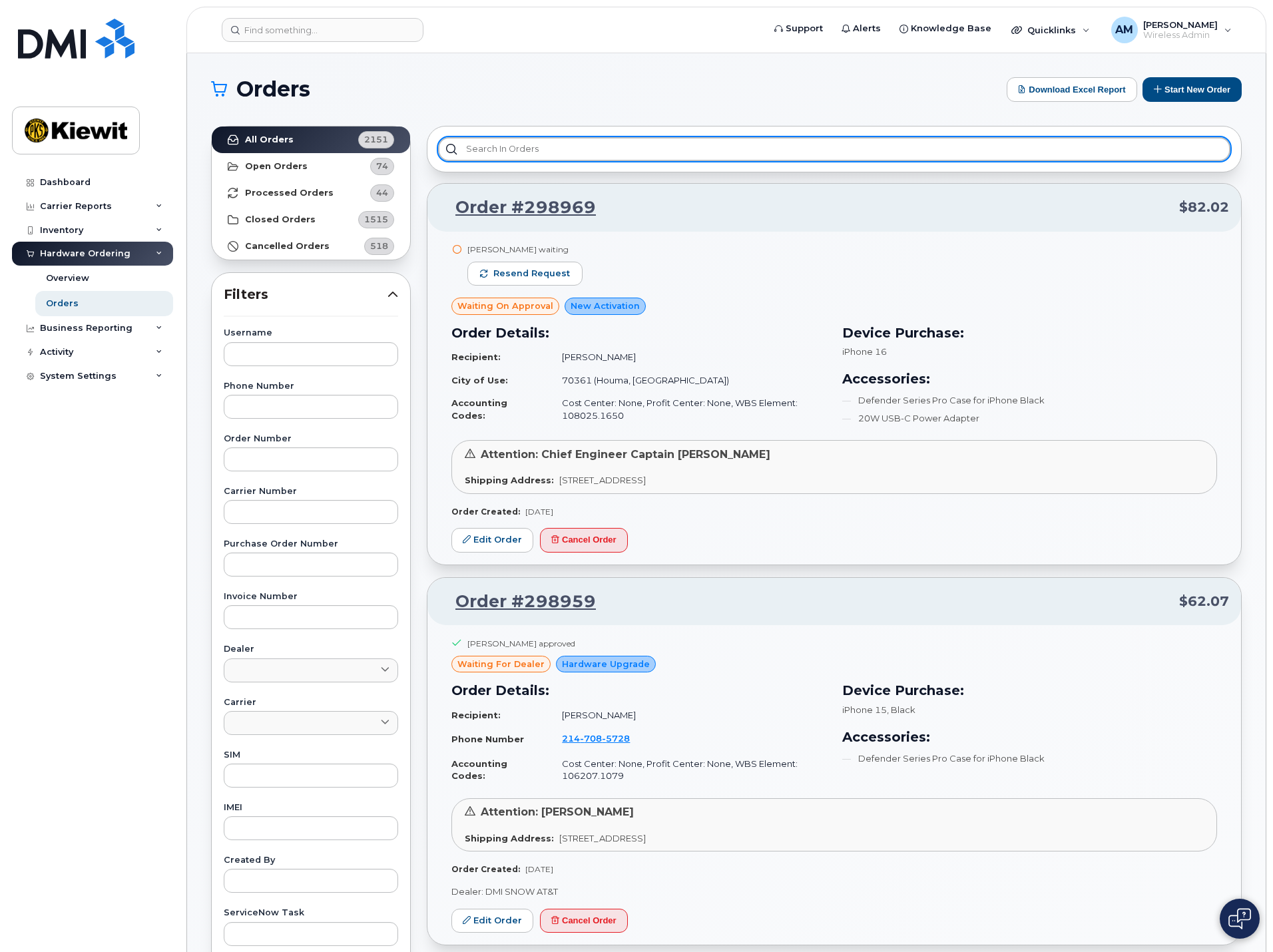
click at [487, 147] on input "text" at bounding box center [834, 149] width 792 height 24
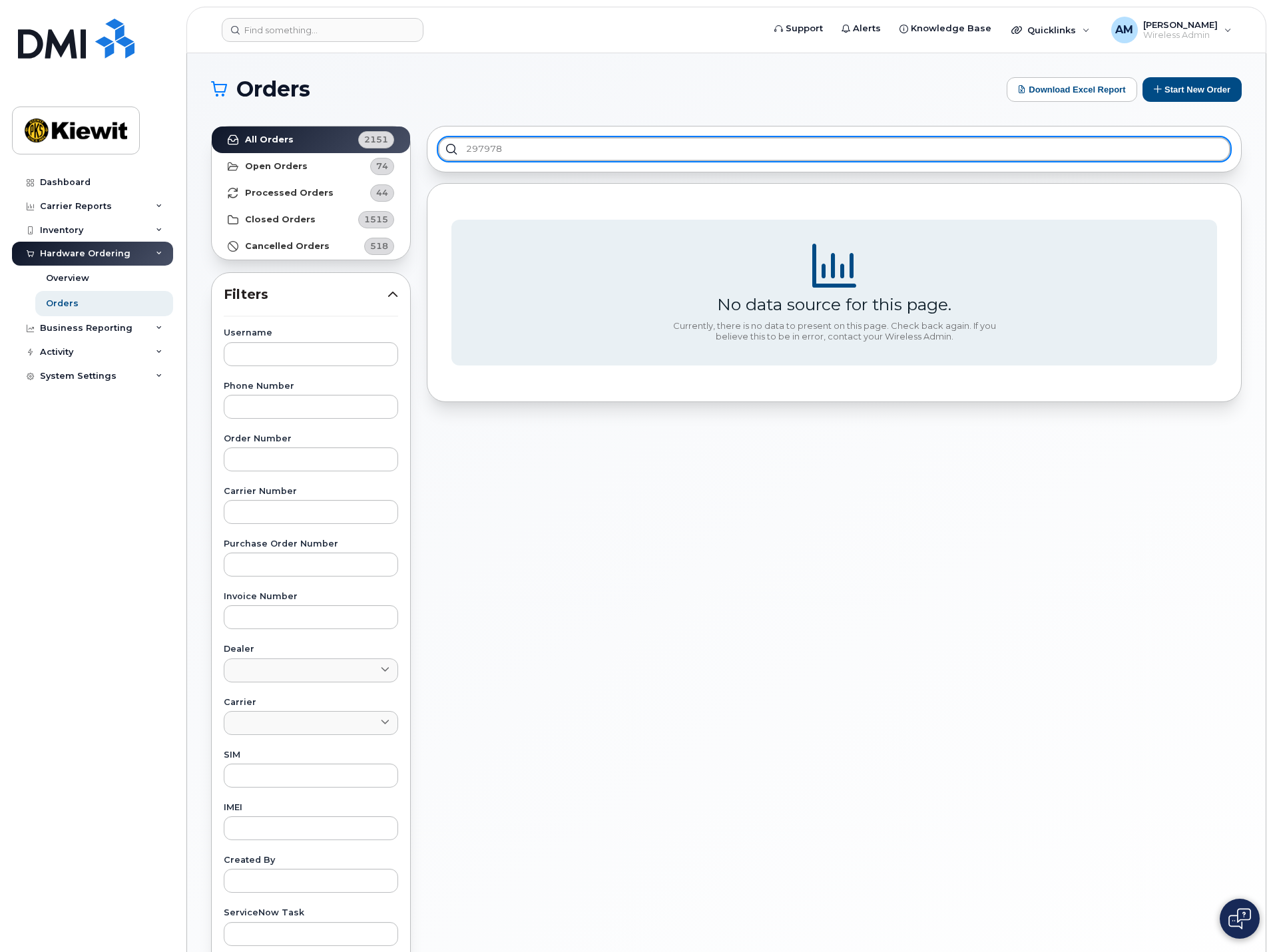
type input "297978"
click at [540, 145] on input "297978" at bounding box center [834, 149] width 792 height 24
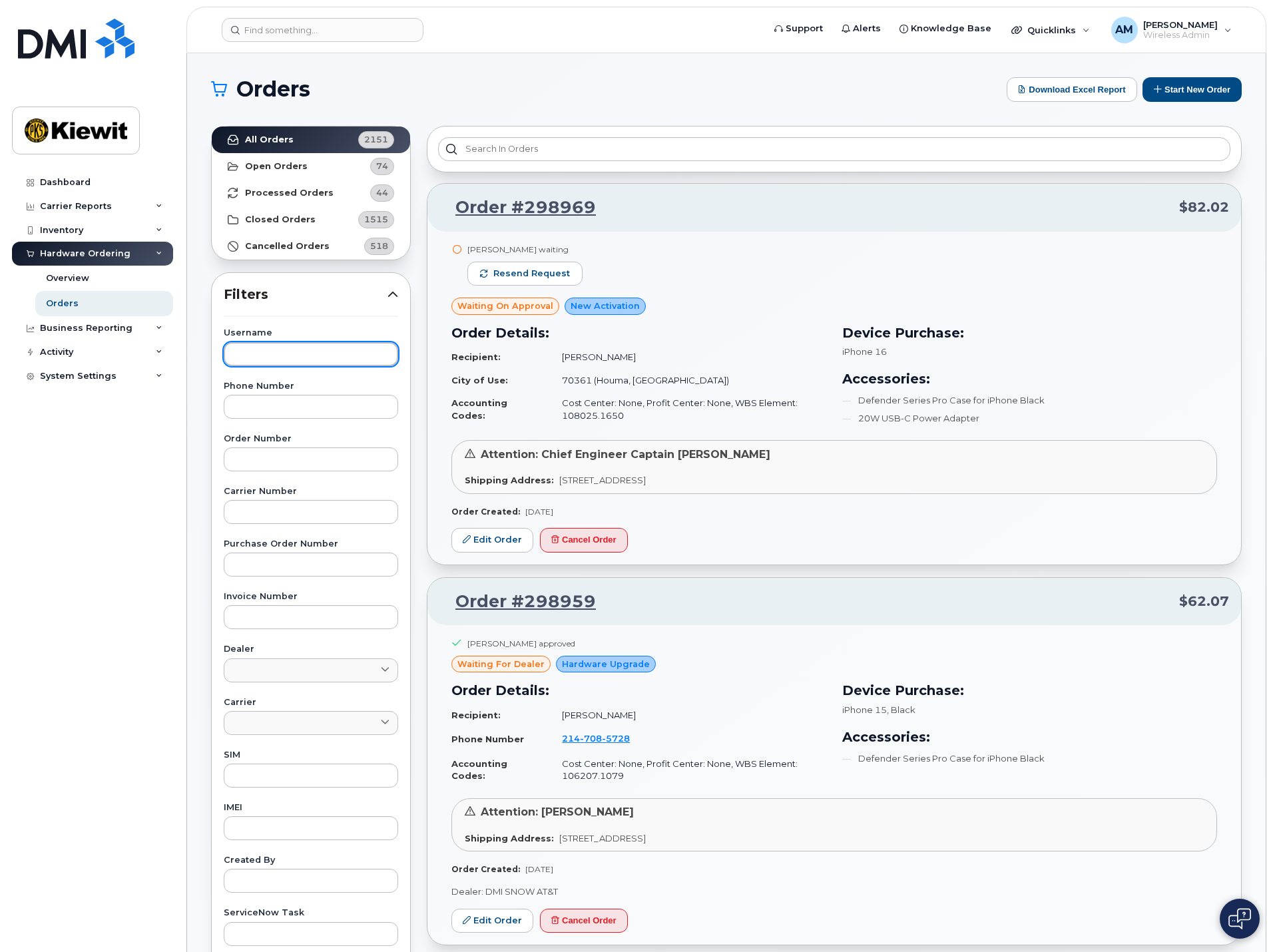
click at [303, 351] on input "text" at bounding box center [311, 354] width 174 height 24
type input "[PERSON_NAME]"
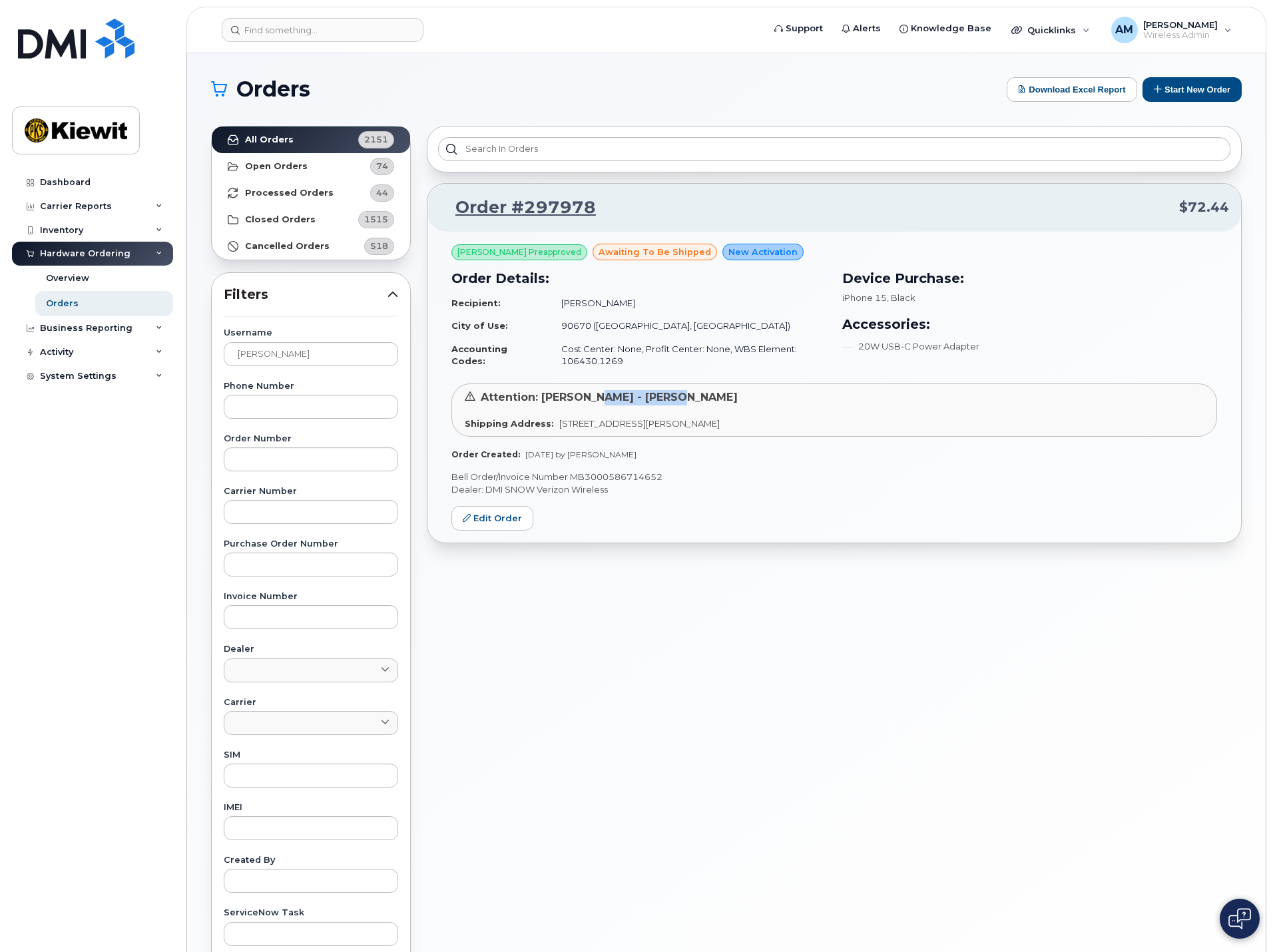
drag, startPoint x: 659, startPoint y: 394, endPoint x: 588, endPoint y: 400, distance: 71.3
click at [588, 400] on div "Attention: [PERSON_NAME] - [PERSON_NAME]" at bounding box center [834, 398] width 739 height 16
